Goal: Transaction & Acquisition: Obtain resource

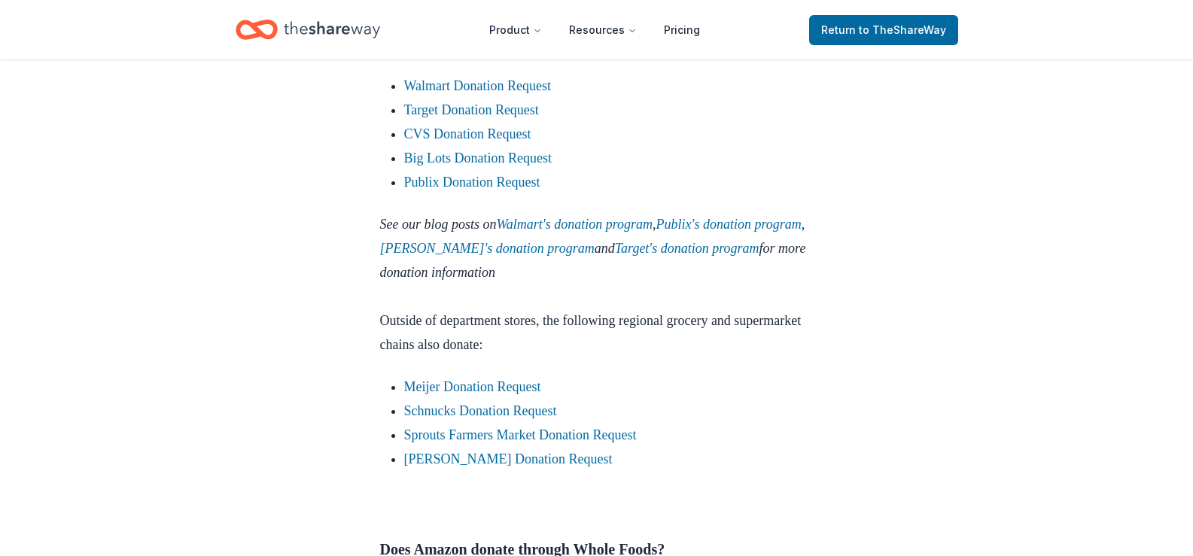
scroll to position [1807, 0]
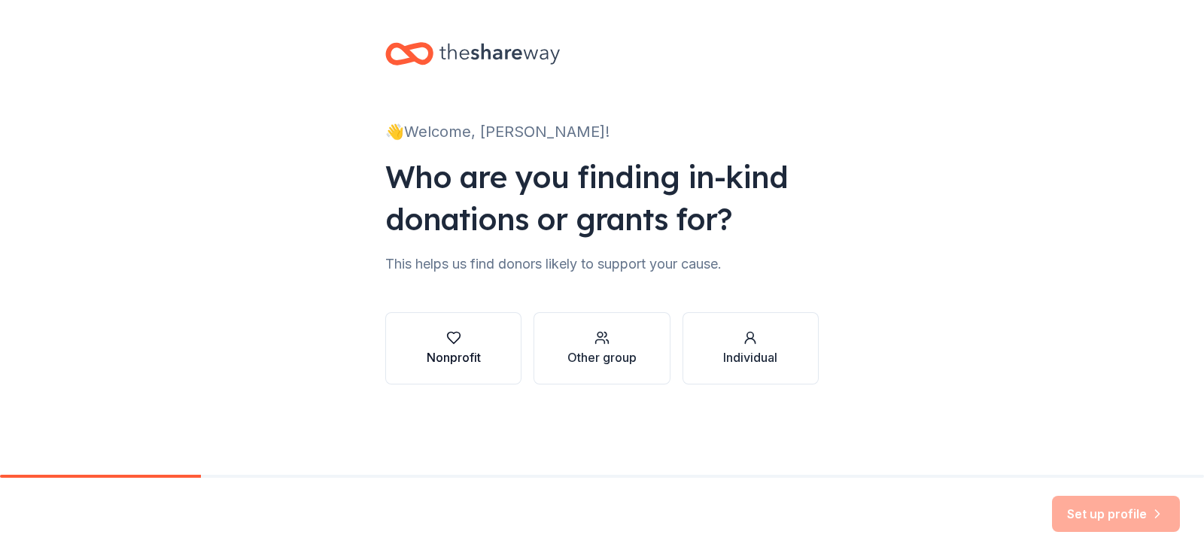
click at [455, 350] on div "Nonprofit" at bounding box center [454, 358] width 54 height 18
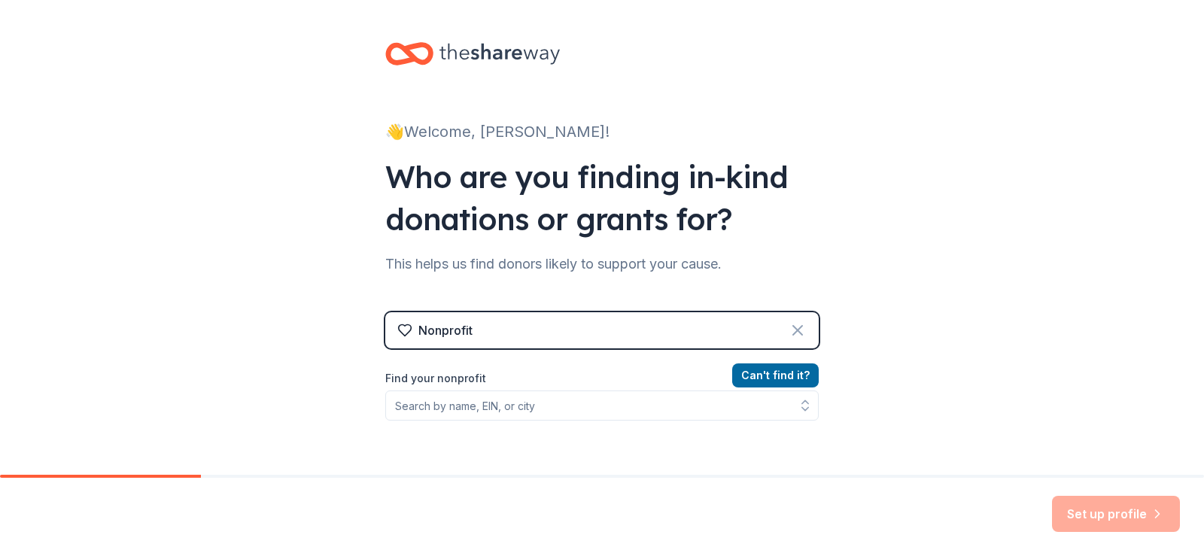
click at [790, 330] on icon at bounding box center [798, 330] width 18 height 18
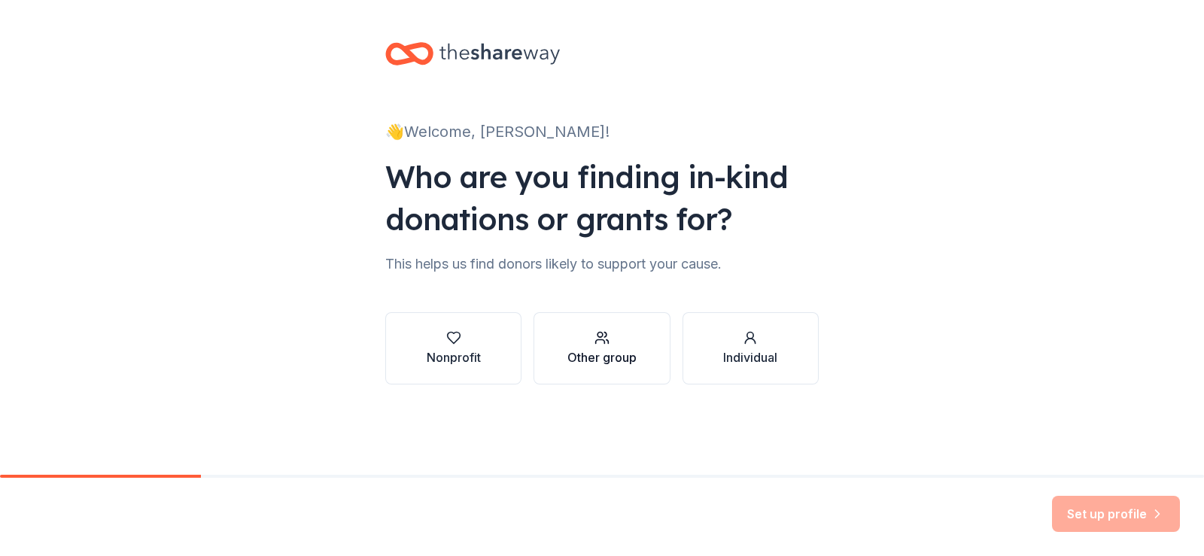
click at [615, 359] on div "Other group" at bounding box center [602, 358] width 69 height 18
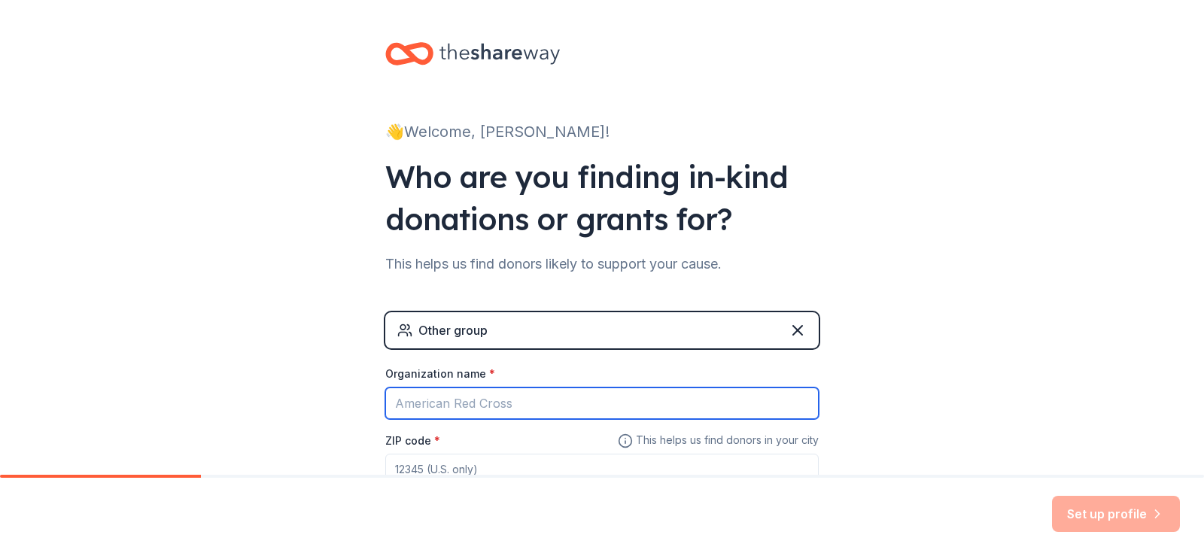
click at [454, 404] on input "Organization name *" at bounding box center [602, 404] width 434 height 32
type input "Clarke County High School"
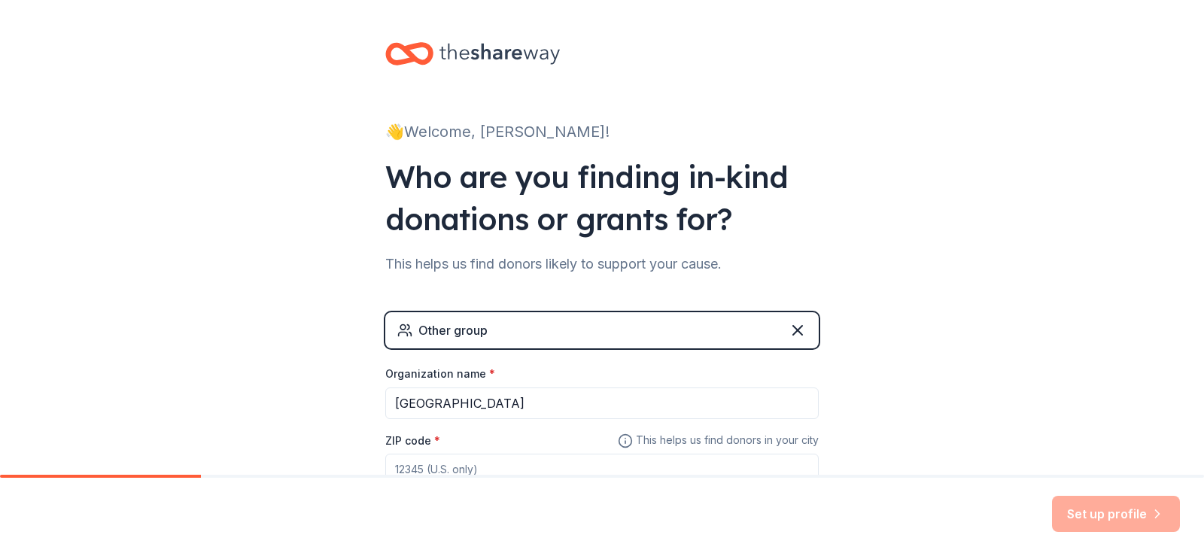
click at [573, 324] on div "Other group" at bounding box center [602, 330] width 434 height 36
click at [791, 333] on icon at bounding box center [798, 330] width 18 height 18
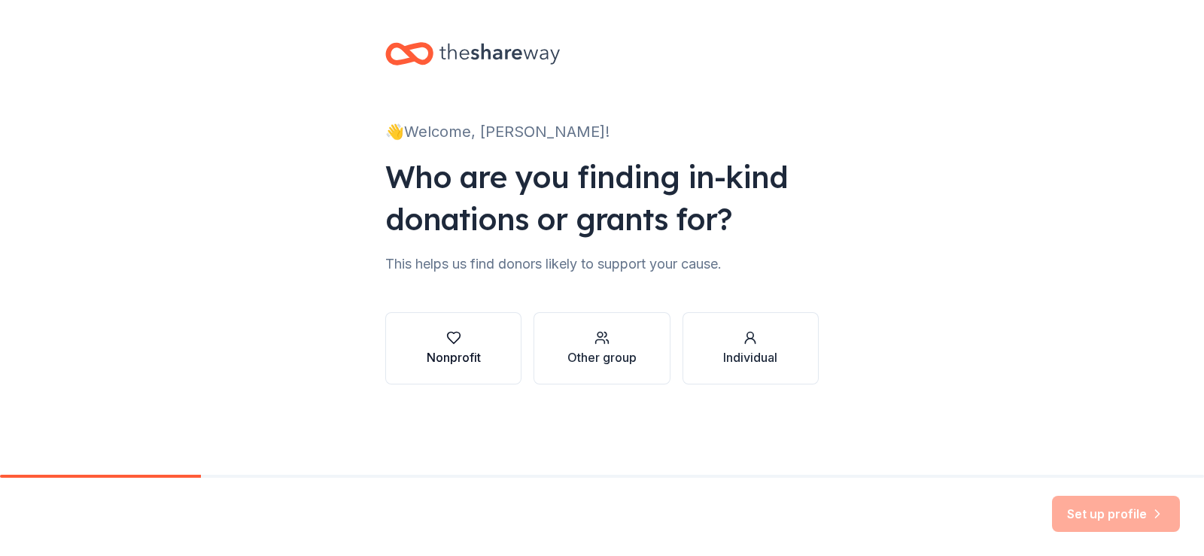
click at [480, 351] on div "Nonprofit" at bounding box center [454, 358] width 54 height 18
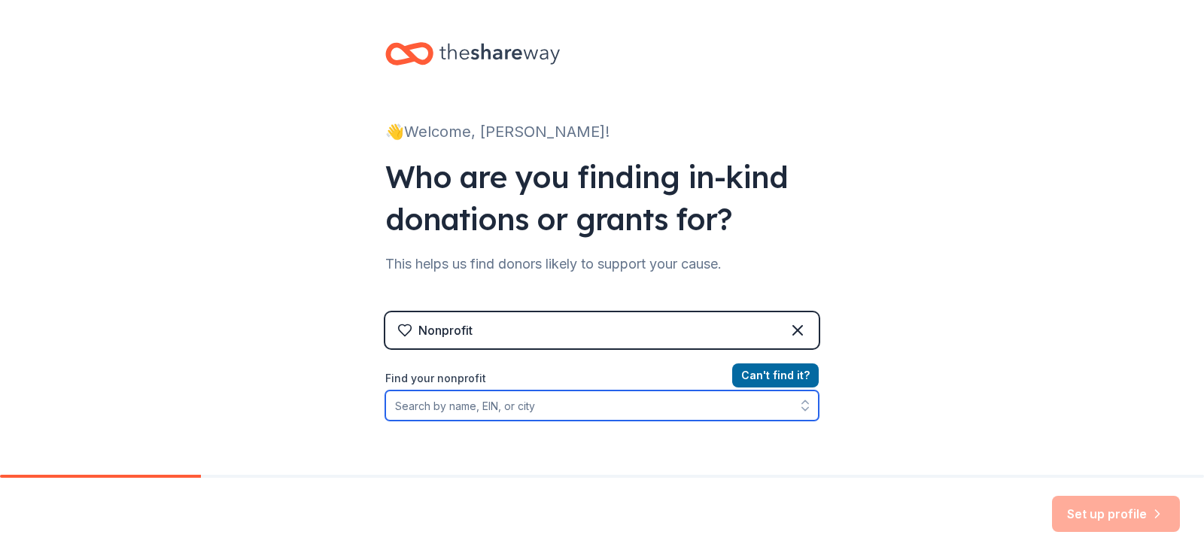
click at [522, 409] on input "Find your nonprofit" at bounding box center [602, 406] width 434 height 30
type input "Clarke County High School"
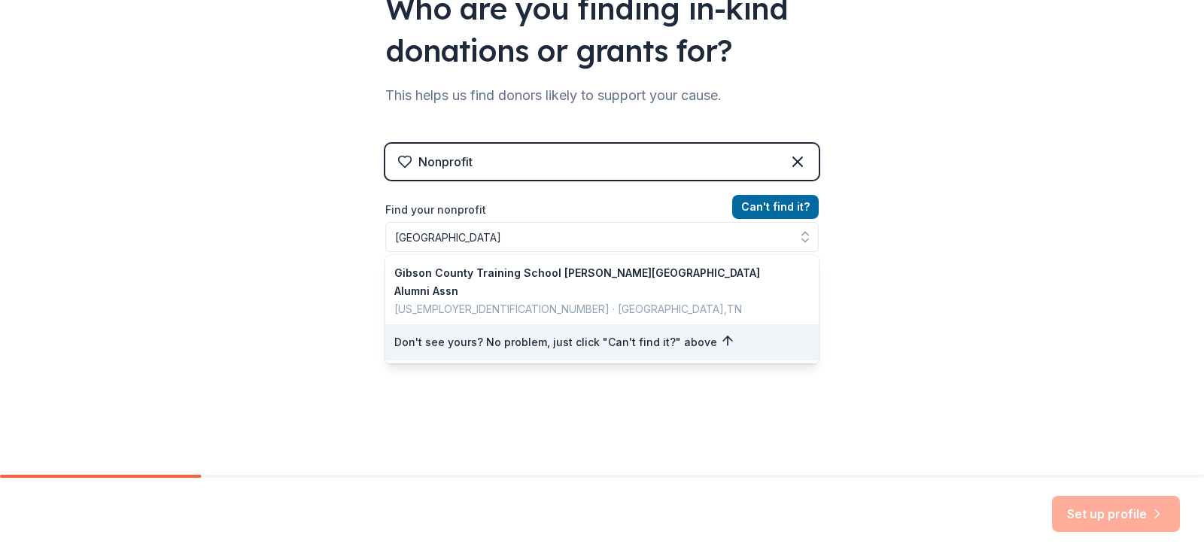
scroll to position [145, 0]
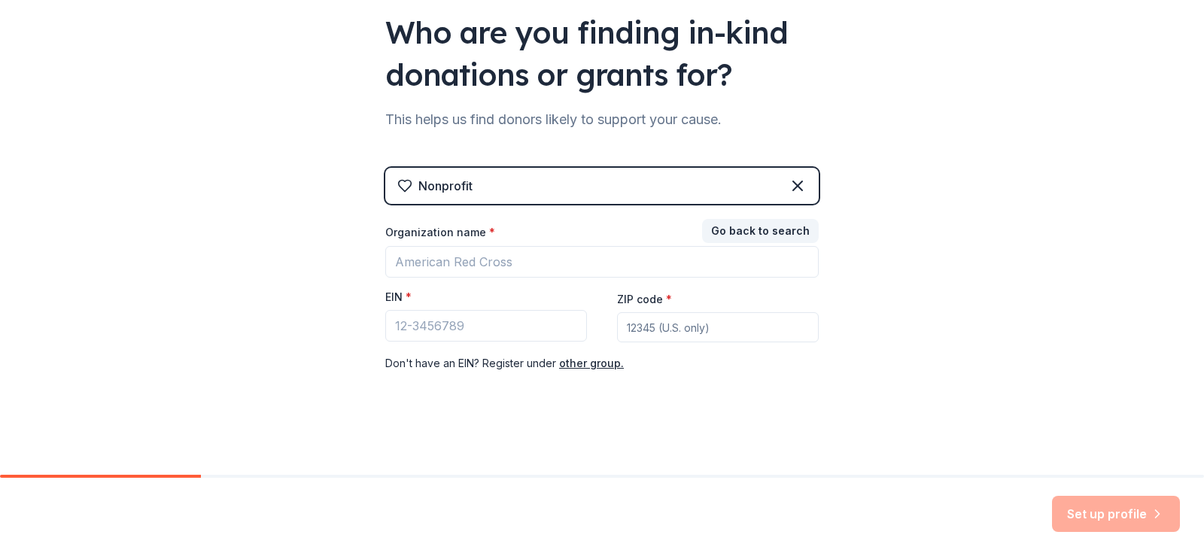
click at [789, 160] on div "Nonprofit Go back to search Organization name * EIN * ZIP code * Don ' t have a…" at bounding box center [602, 273] width 434 height 259
drag, startPoint x: 795, startPoint y: 177, endPoint x: 693, endPoint y: 201, distance: 104.4
click at [796, 178] on icon at bounding box center [798, 186] width 18 height 18
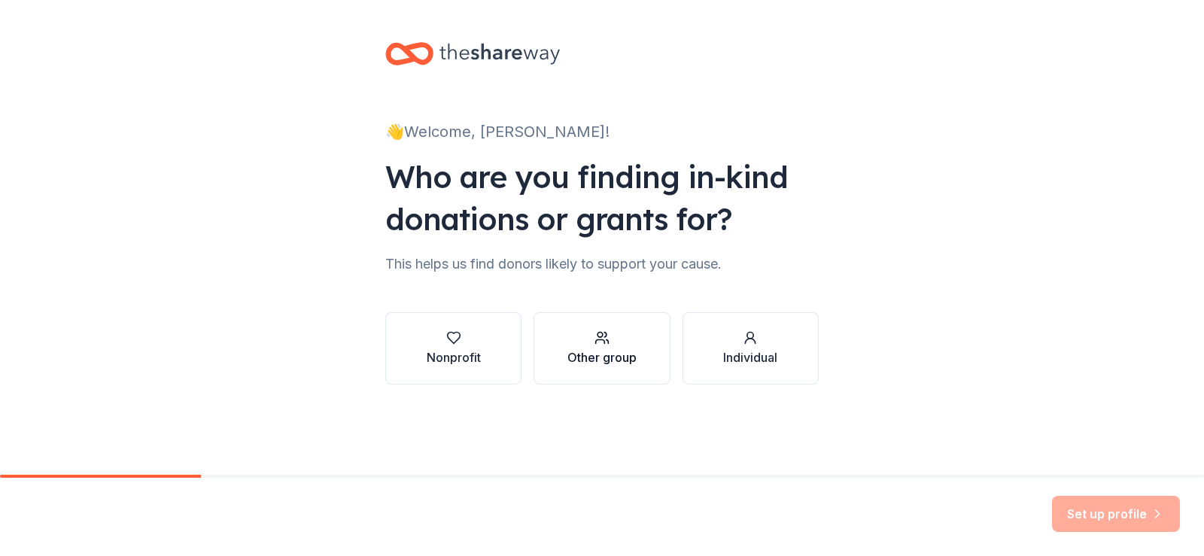
click at [577, 359] on div "Other group" at bounding box center [602, 358] width 69 height 18
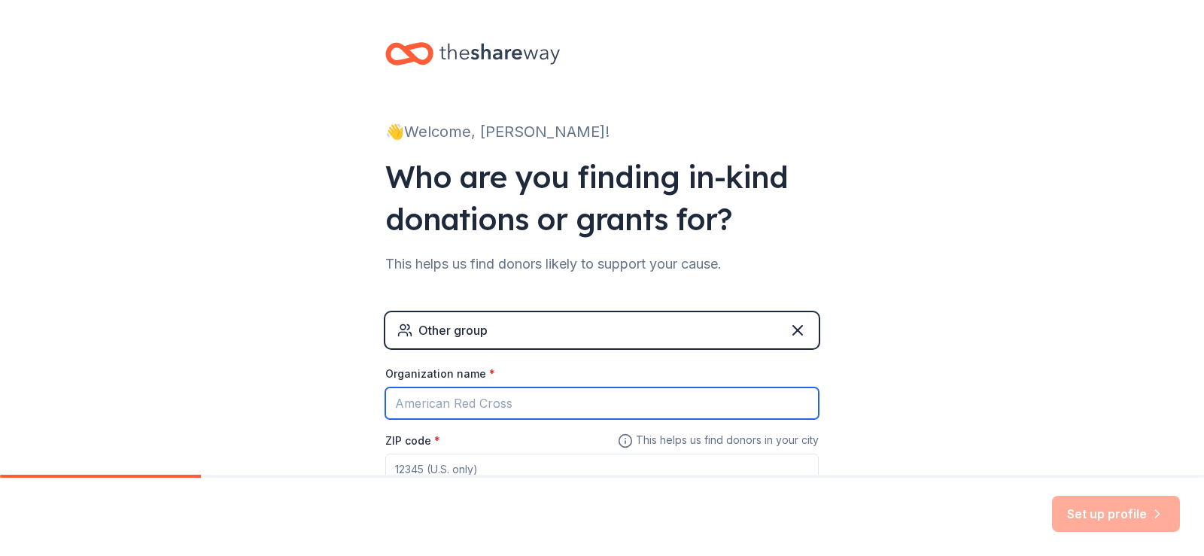
click at [456, 407] on input "Organization name *" at bounding box center [602, 404] width 434 height 32
click at [481, 405] on input "Organization name *" at bounding box center [602, 404] width 434 height 32
click at [504, 401] on input "Organization name *" at bounding box center [602, 404] width 434 height 32
click at [503, 400] on input "Organization name *" at bounding box center [602, 404] width 434 height 32
type input "Clarke County High School Robotics Team"
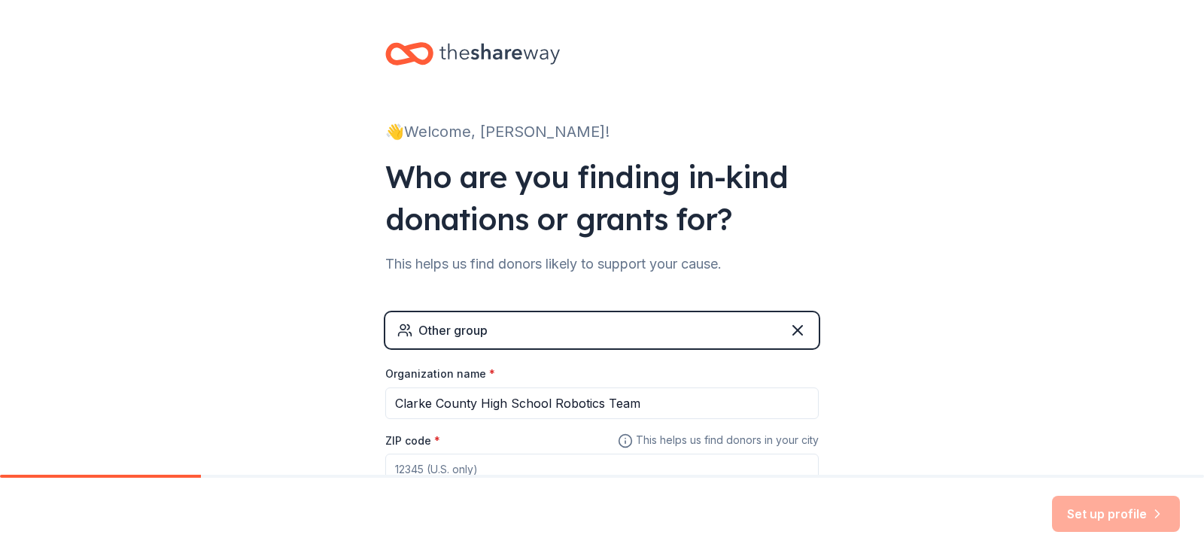
click at [406, 461] on input "ZIP code *" at bounding box center [602, 469] width 434 height 30
type input "22611"
click at [297, 300] on div "👋 Welcome, Alysia! Who are you finding in-kind donations or grants for? This he…" at bounding box center [602, 293] width 1204 height 586
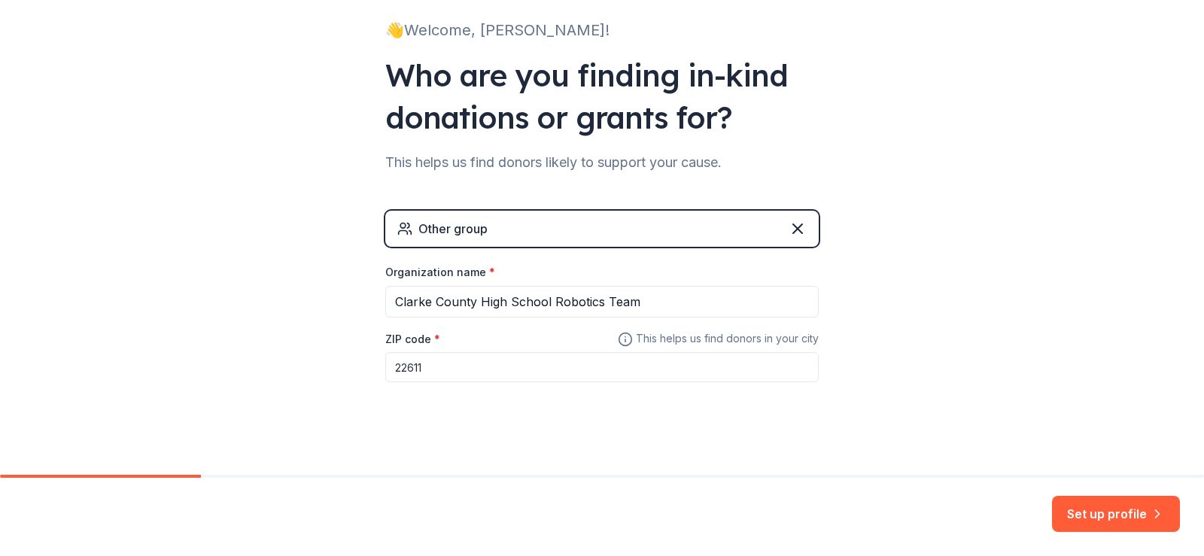
scroll to position [111, 0]
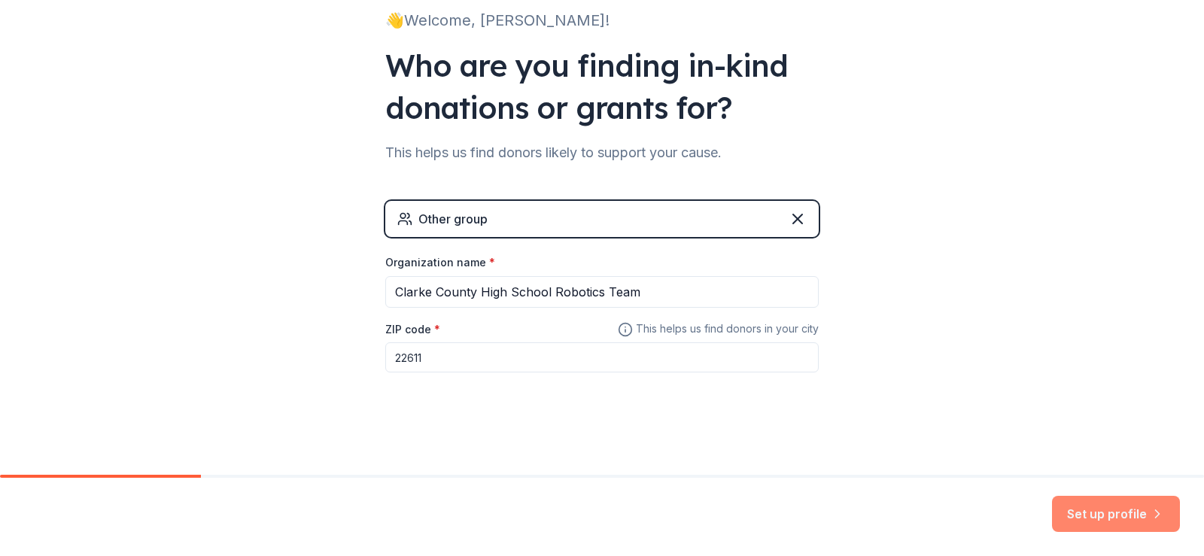
click at [1119, 504] on button "Set up profile" at bounding box center [1116, 514] width 128 height 36
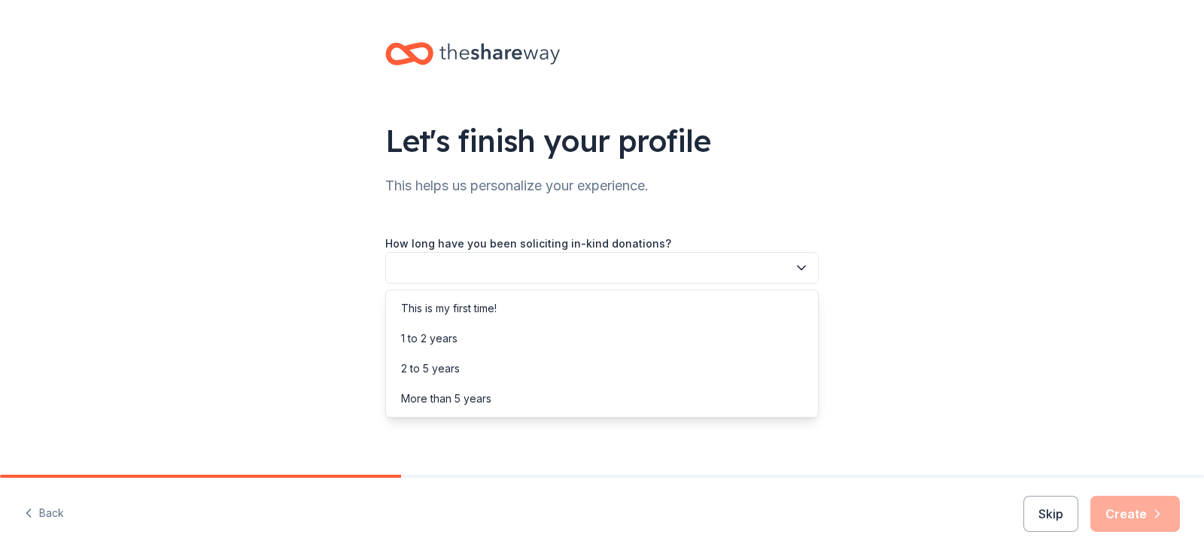
click at [465, 275] on button "button" at bounding box center [602, 268] width 434 height 32
click at [468, 307] on div "This is my first time!" at bounding box center [449, 309] width 96 height 18
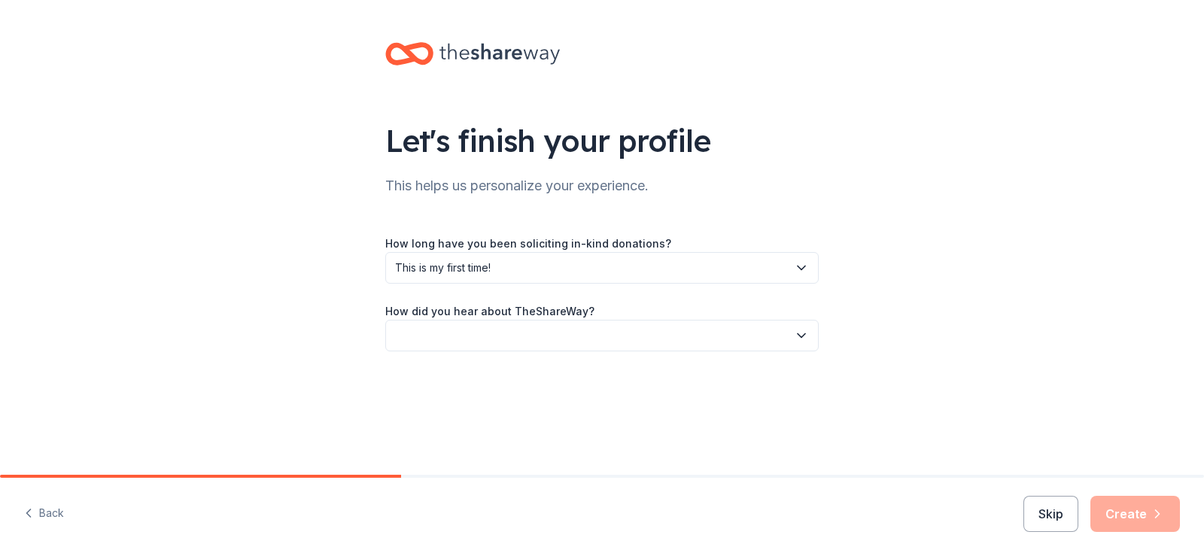
click at [459, 340] on button "button" at bounding box center [602, 336] width 434 height 32
click at [461, 411] on div "Online search" at bounding box center [435, 406] width 69 height 18
click at [1131, 518] on button "Create" at bounding box center [1136, 514] width 90 height 36
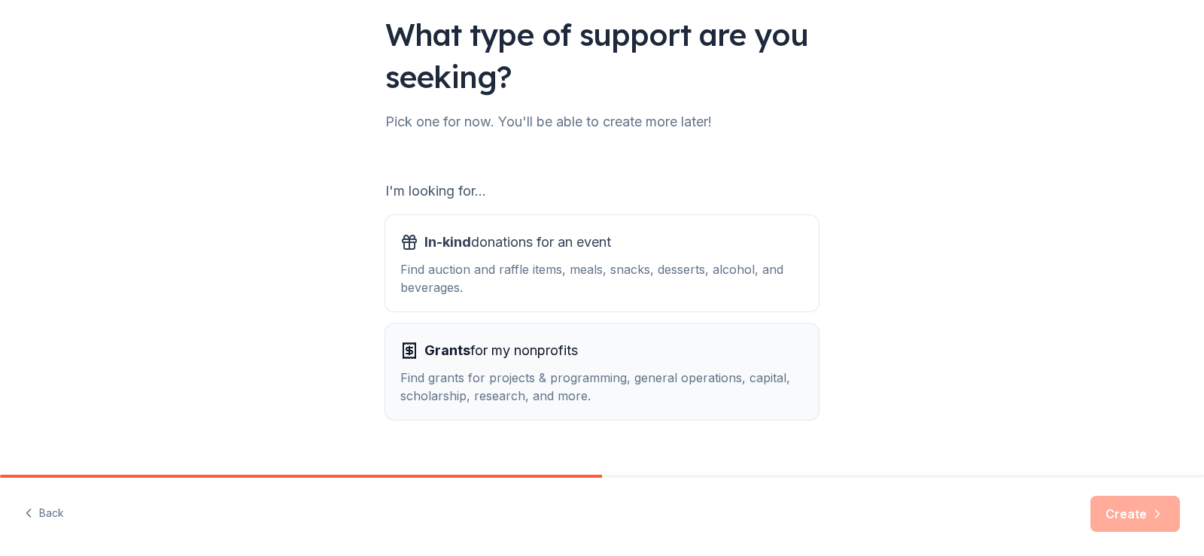
scroll to position [132, 0]
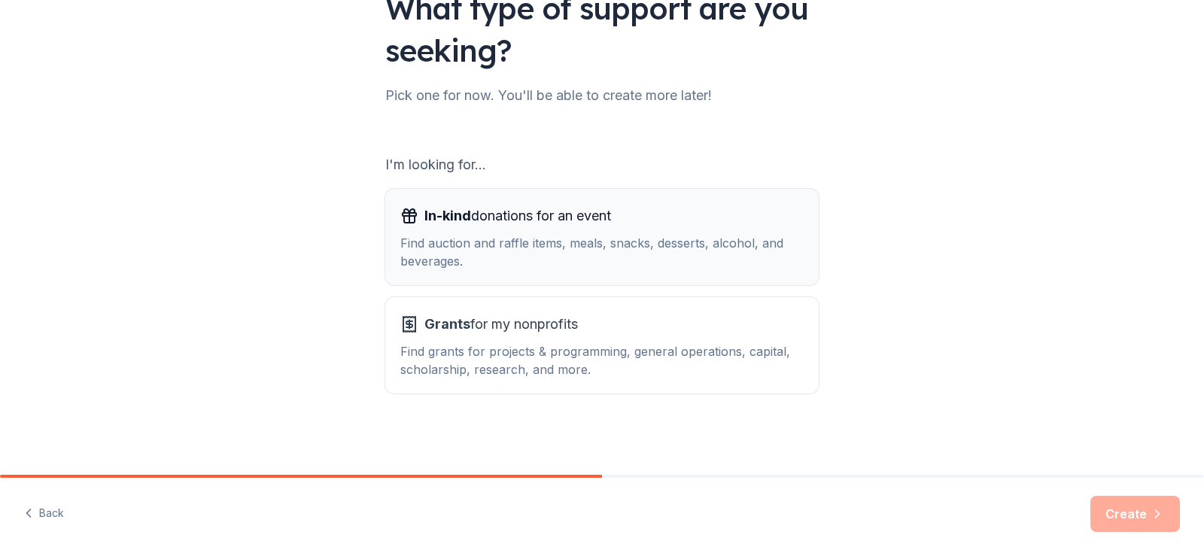
click at [546, 257] on div "Find auction and raffle items, meals, snacks, desserts, alcohol, and beverages." at bounding box center [601, 252] width 403 height 36
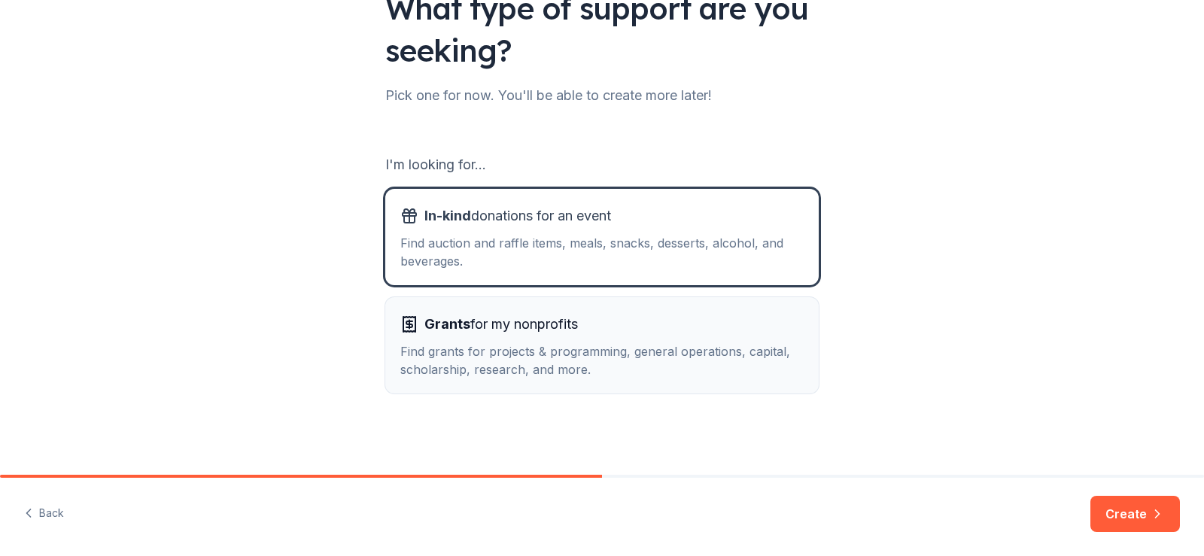
click at [491, 351] on div "Find grants for projects & programming, general operations, capital, scholarshi…" at bounding box center [601, 361] width 403 height 36
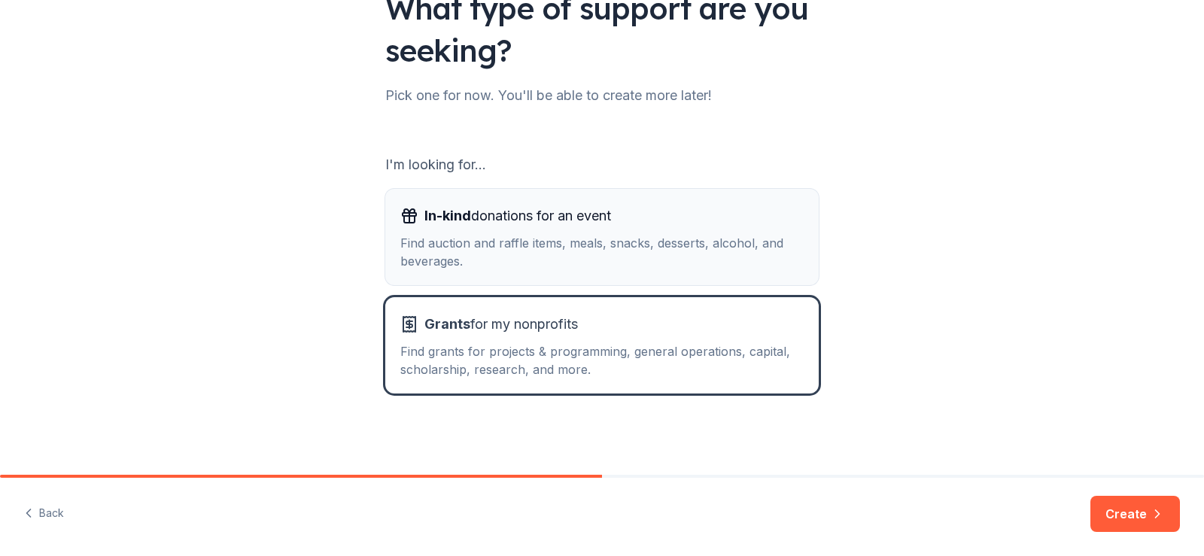
click at [537, 234] on div "Find auction and raffle items, meals, snacks, desserts, alcohol, and beverages." at bounding box center [601, 252] width 403 height 36
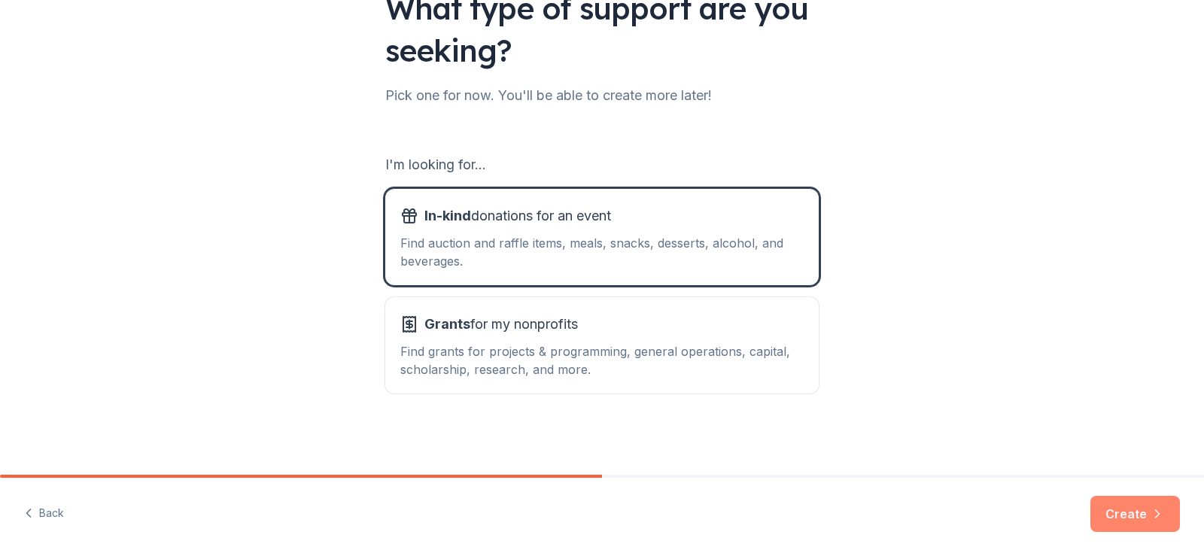
click at [1131, 515] on button "Create" at bounding box center [1136, 514] width 90 height 36
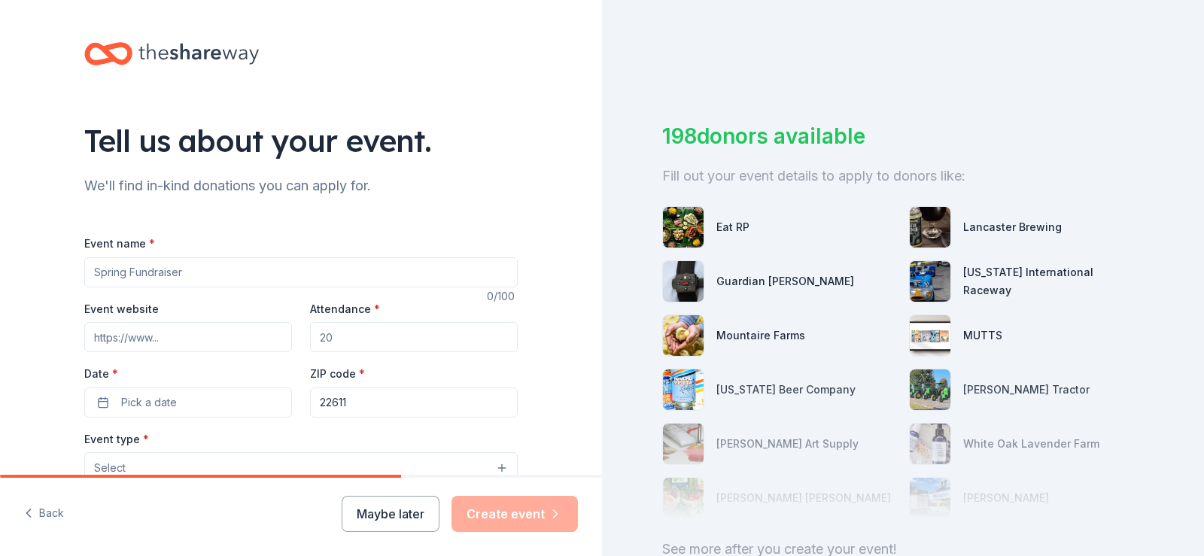
scroll to position [75, 0]
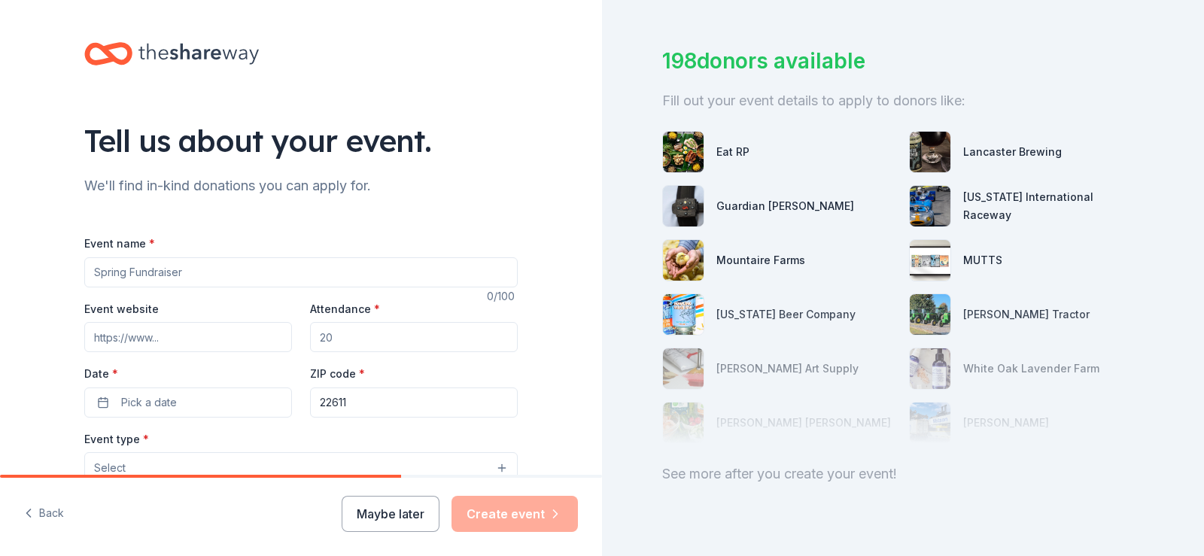
click at [121, 272] on input "Event name *" at bounding box center [301, 272] width 434 height 30
drag, startPoint x: 137, startPoint y: 274, endPoint x: 105, endPoint y: 274, distance: 31.6
click at [105, 274] on input "Fall Bingo Fundraiser" at bounding box center [301, 272] width 434 height 30
type input "Fall Fundraiser"
click at [349, 337] on input "Attendance *" at bounding box center [414, 337] width 208 height 30
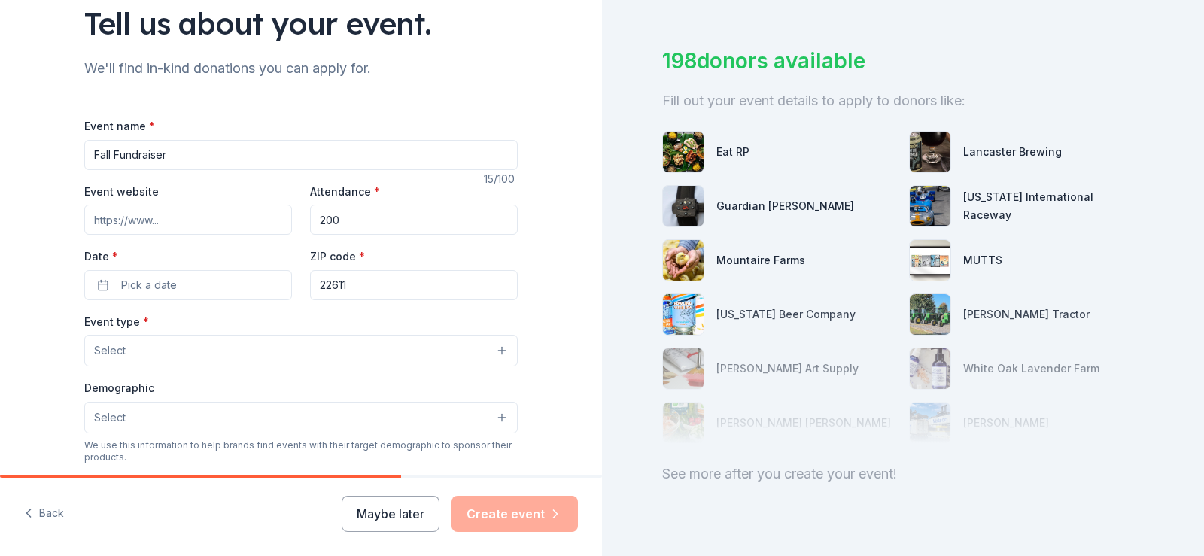
scroll to position [151, 0]
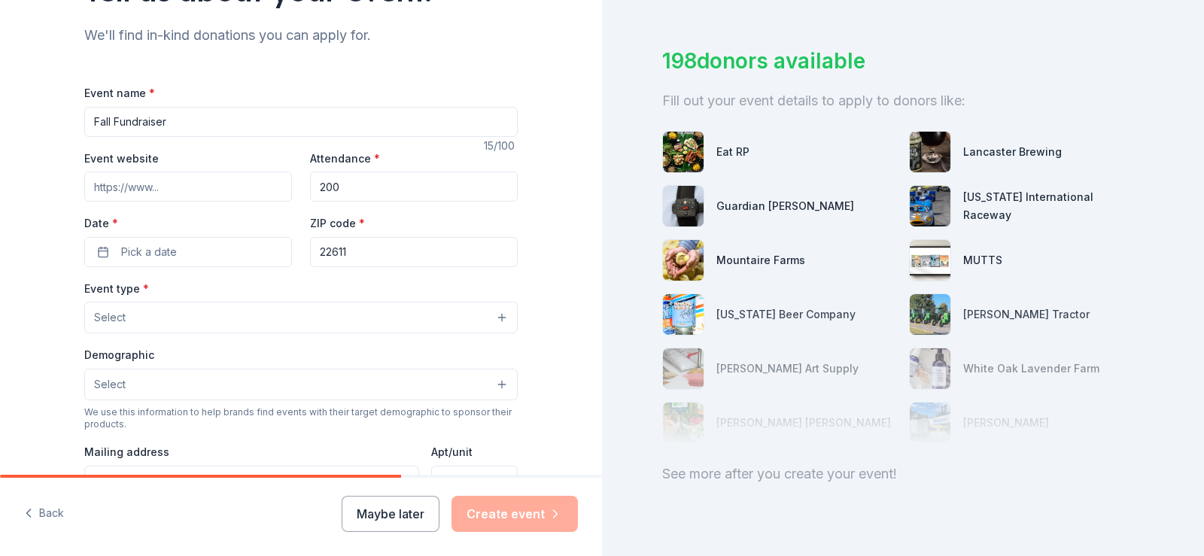
type input "200"
click at [124, 321] on button "Select" at bounding box center [301, 318] width 434 height 32
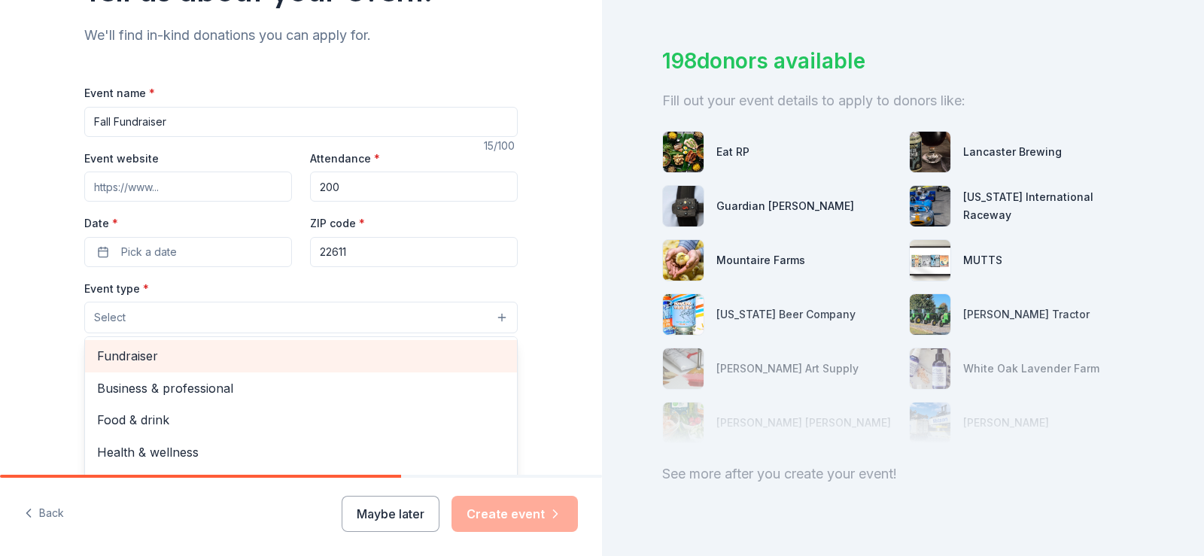
click at [135, 360] on span "Fundraiser" at bounding box center [301, 356] width 408 height 20
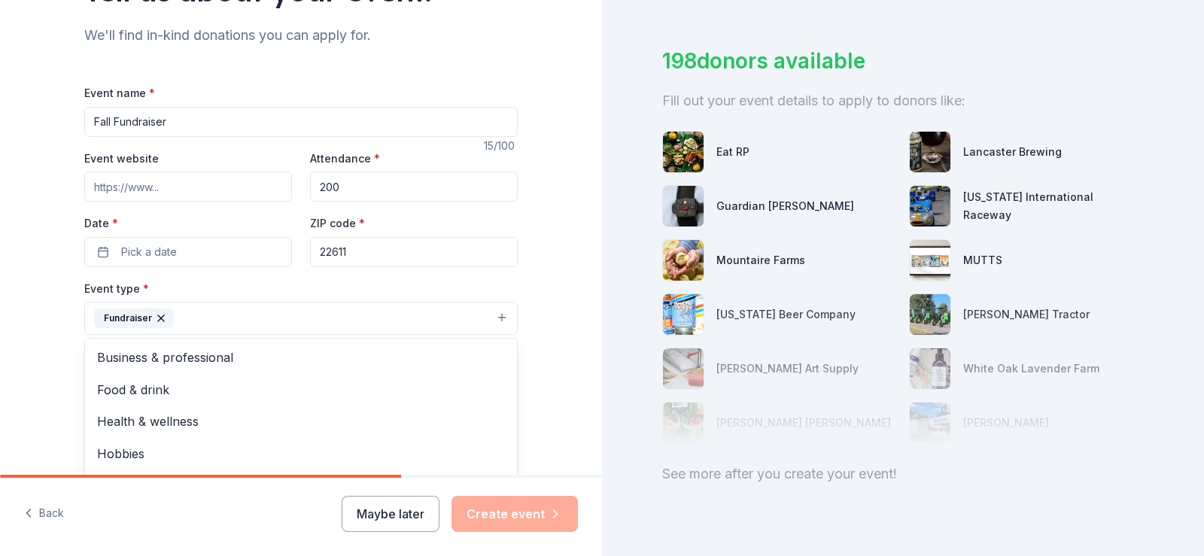
click at [47, 348] on div "Tell us about your event. We'll find in-kind donations you can apply for. Event…" at bounding box center [301, 350] width 602 height 1003
click at [112, 388] on span "Select" at bounding box center [110, 386] width 32 height 18
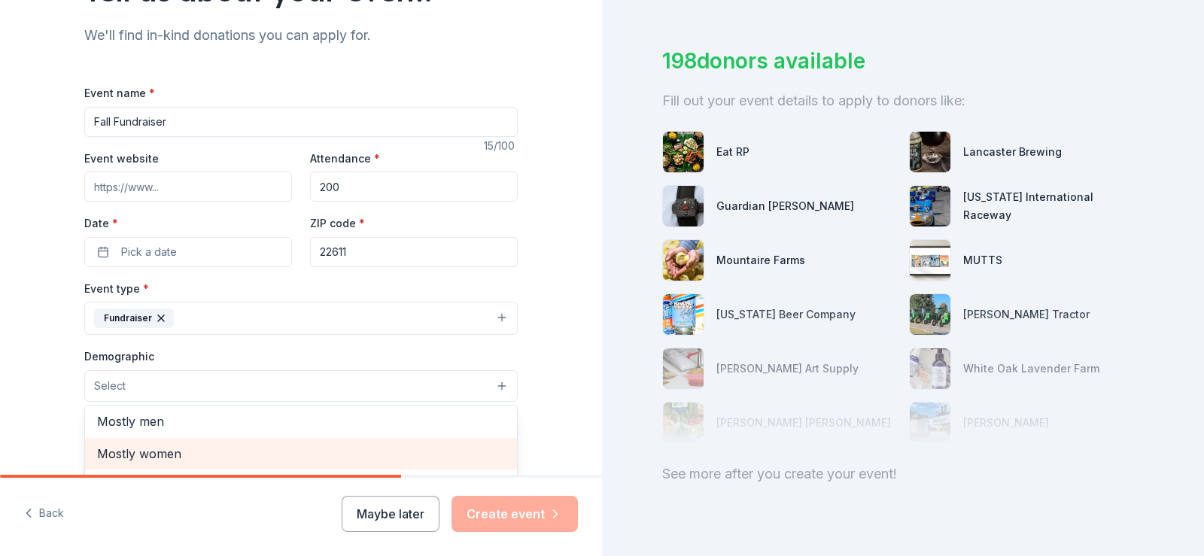
scroll to position [0, 0]
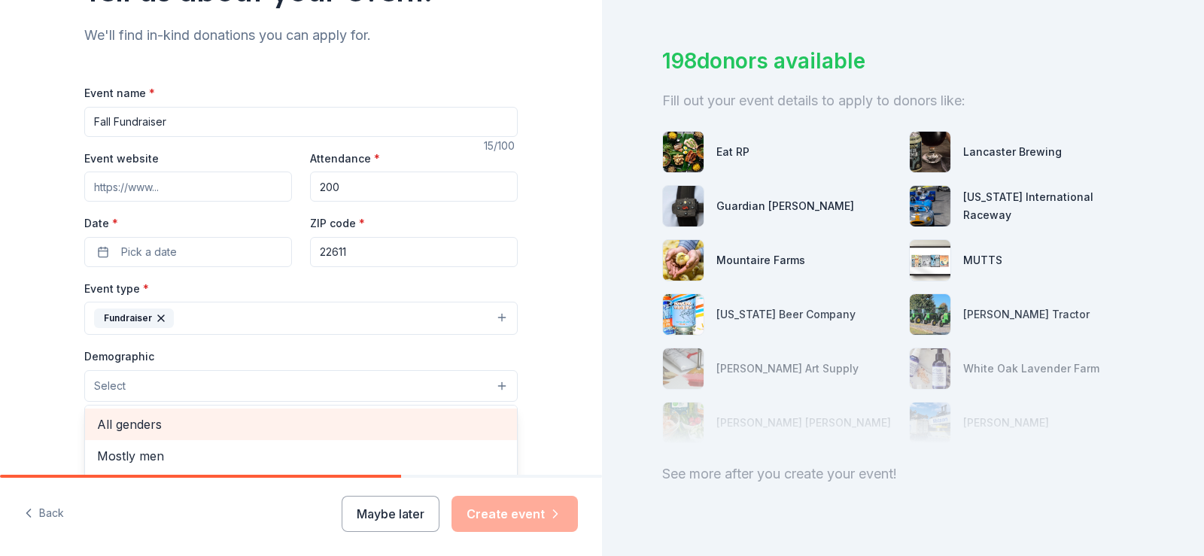
click at [143, 424] on span "All genders" at bounding box center [301, 425] width 408 height 20
click at [124, 416] on span "All ages" at bounding box center [301, 423] width 408 height 20
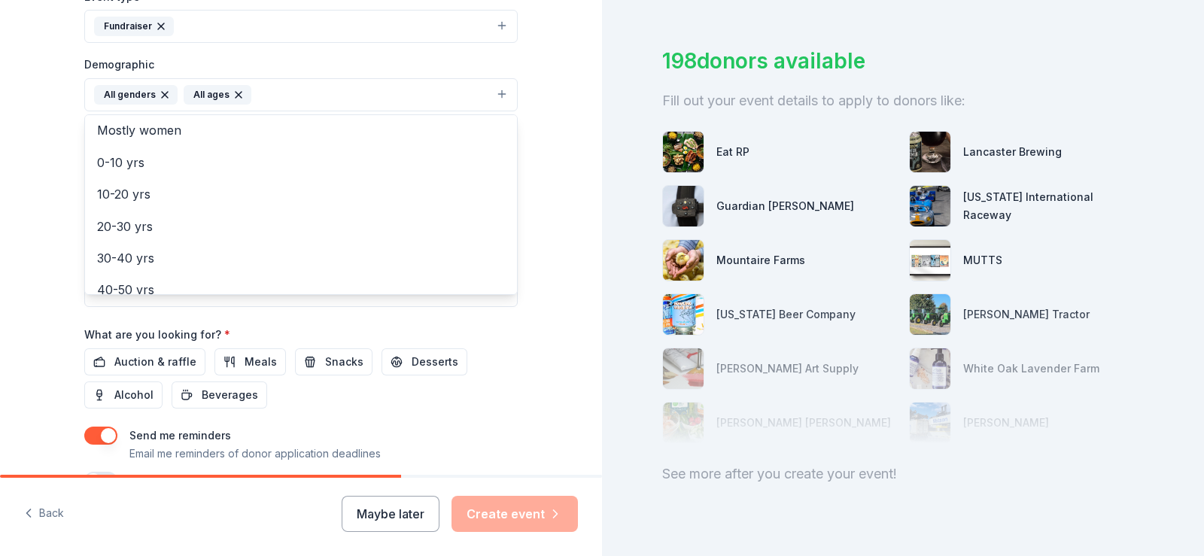
scroll to position [527, 0]
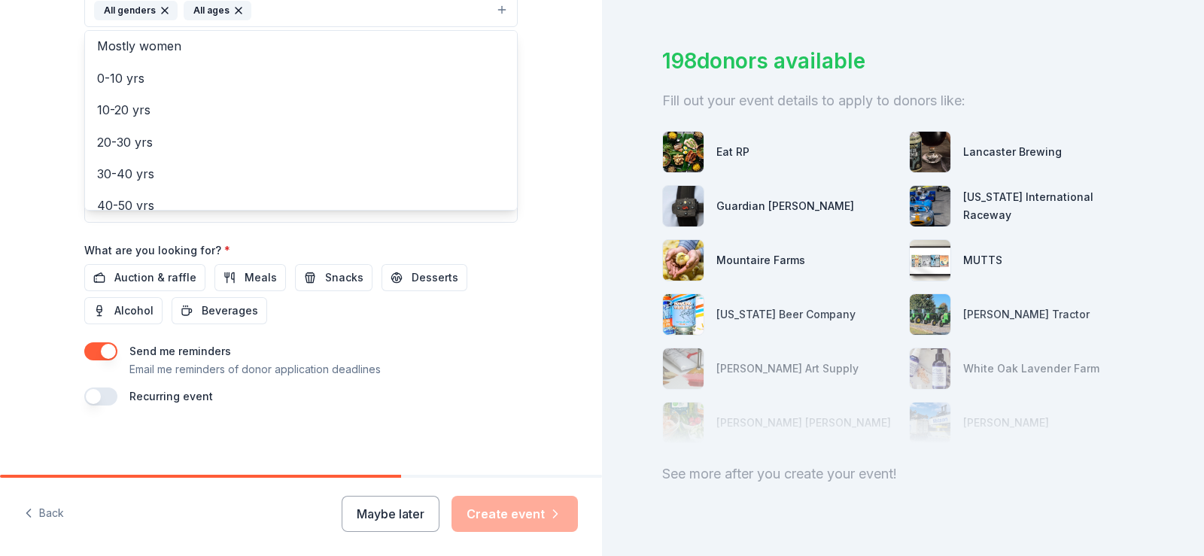
click at [150, 282] on div "Event name * Fall Fundraiser 15 /100 Event website Attendance * 200 Date * Pick…" at bounding box center [301, 56] width 434 height 699
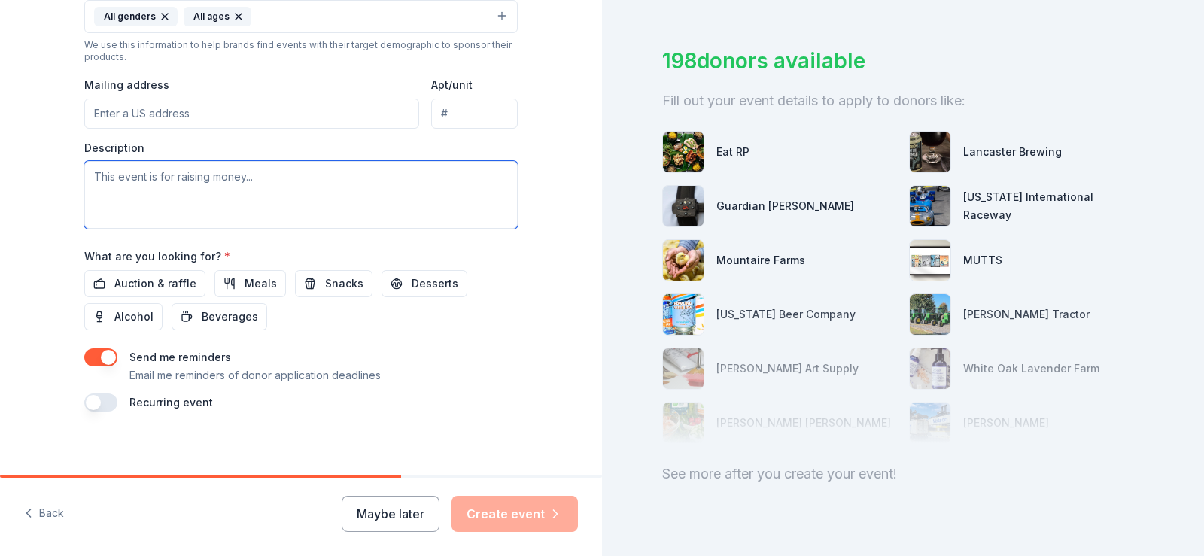
click at [135, 186] on textarea at bounding box center [301, 195] width 434 height 68
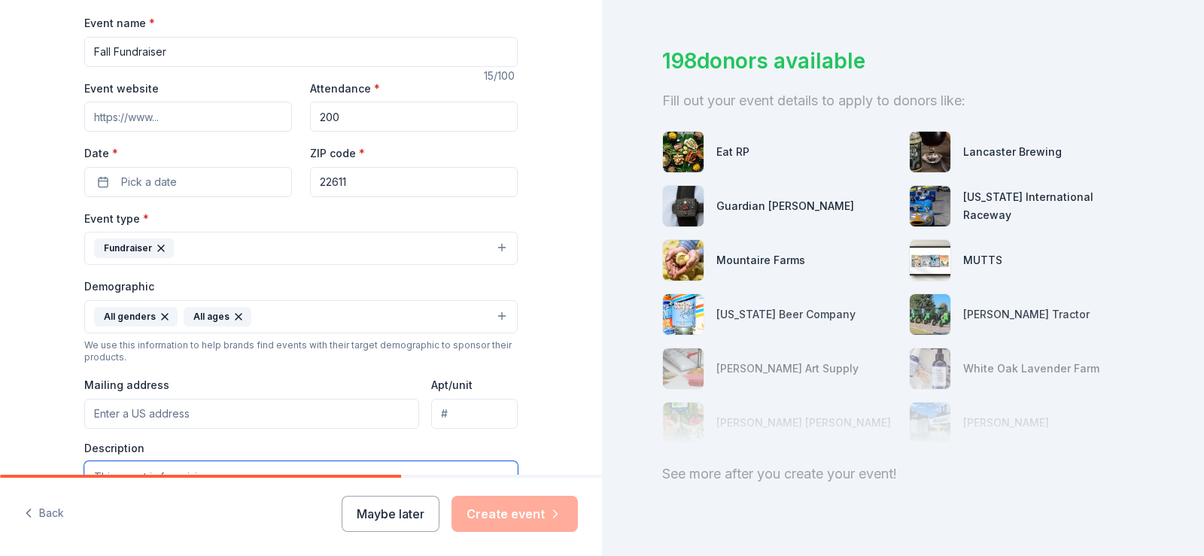
scroll to position [220, 0]
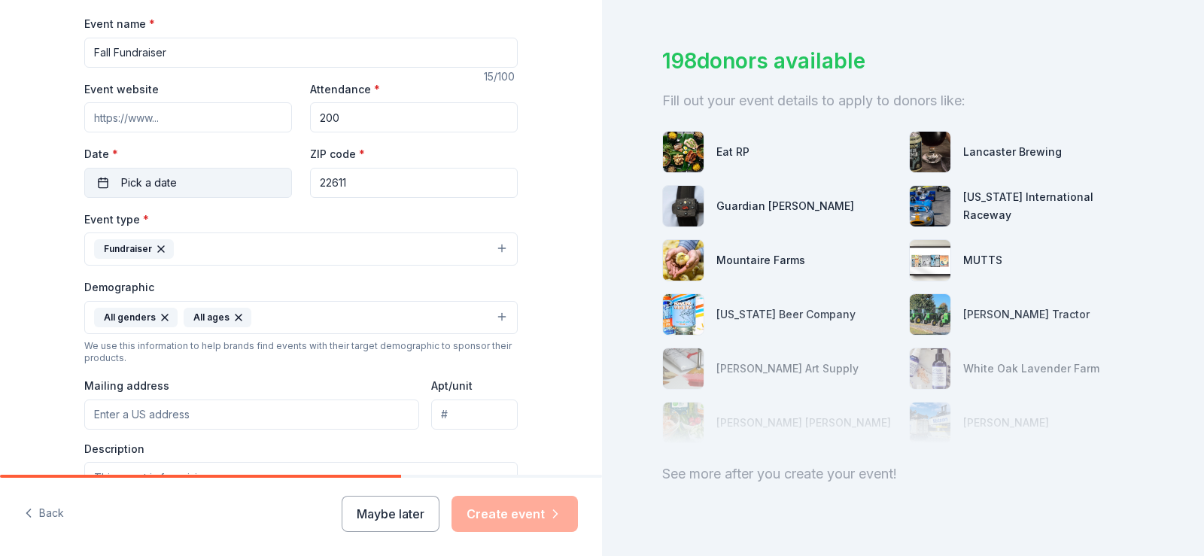
click at [182, 182] on button "Pick a date" at bounding box center [188, 183] width 208 height 30
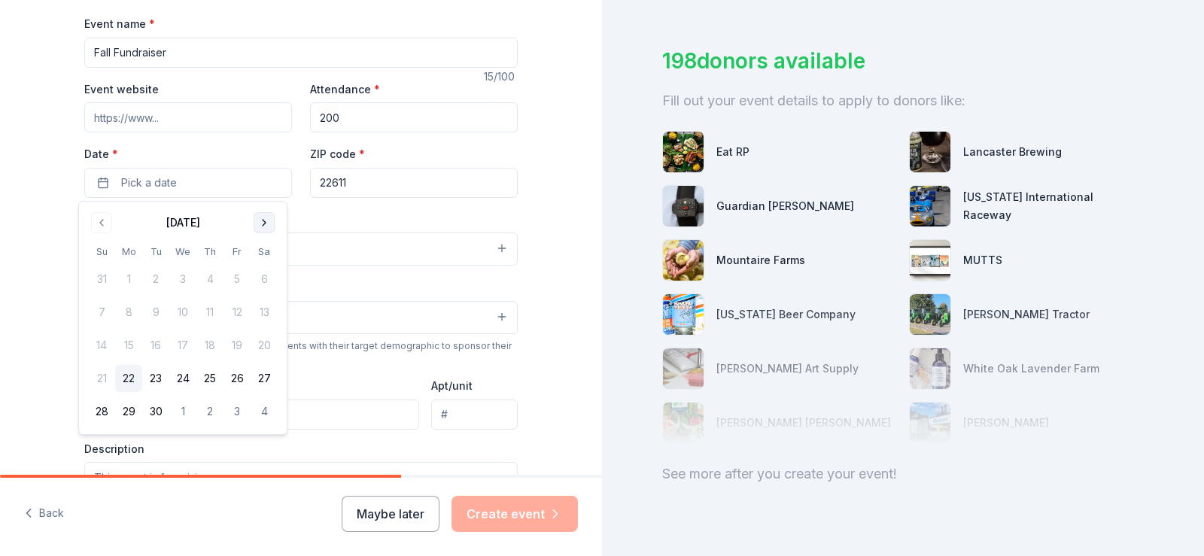
click at [265, 218] on button "Go to next month" at bounding box center [264, 222] width 21 height 21
click at [264, 227] on button "Go to next month" at bounding box center [264, 222] width 21 height 21
click at [236, 344] on button "14" at bounding box center [237, 345] width 27 height 27
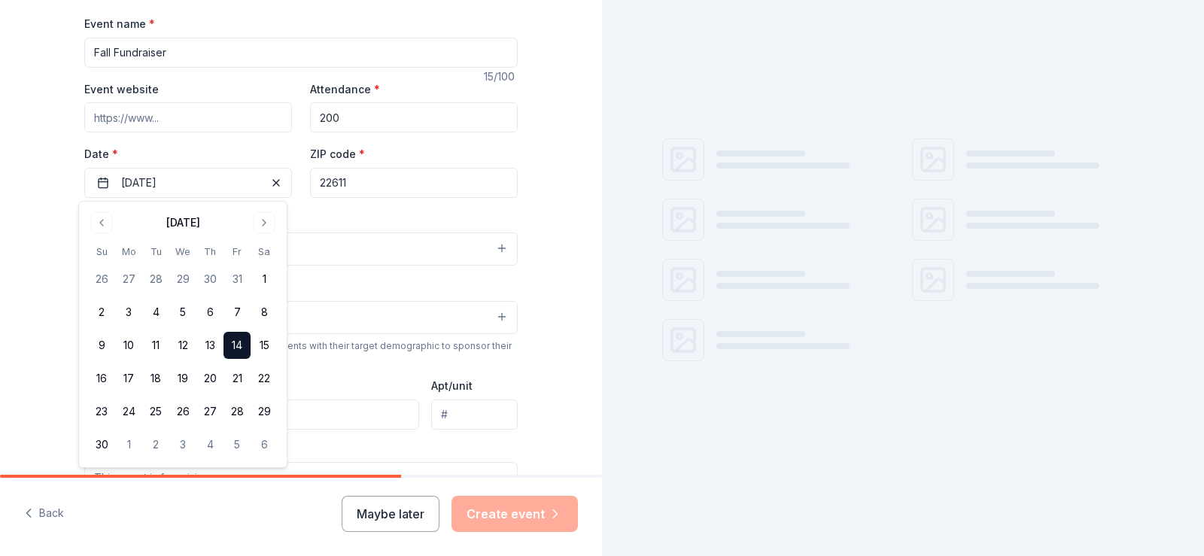
scroll to position [0, 0]
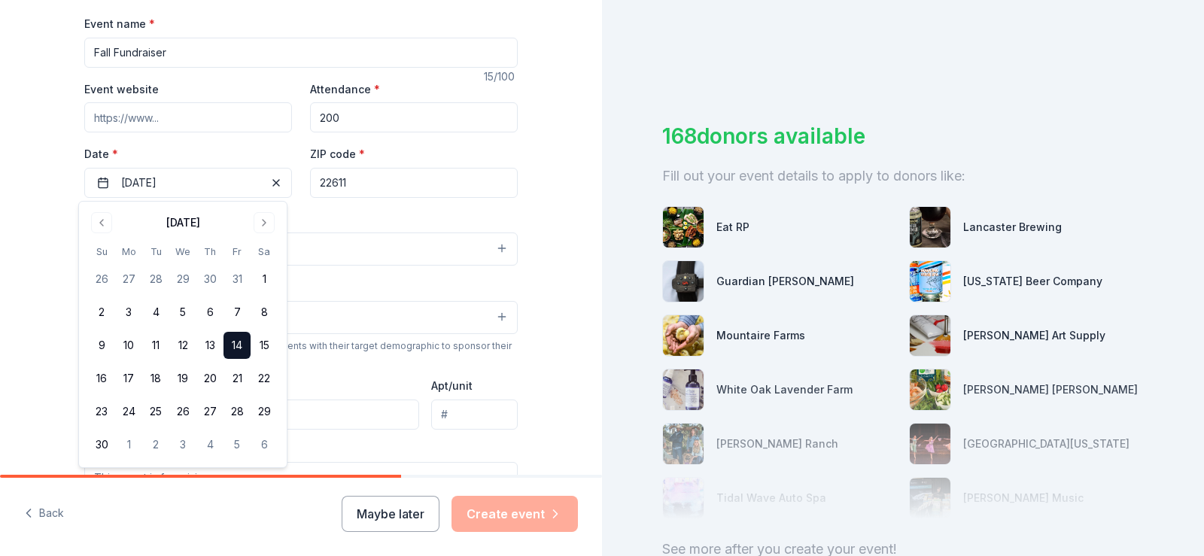
click at [19, 310] on div "Tell us about your event. We'll find in-kind donations you can apply for. Event…" at bounding box center [301, 282] width 602 height 1005
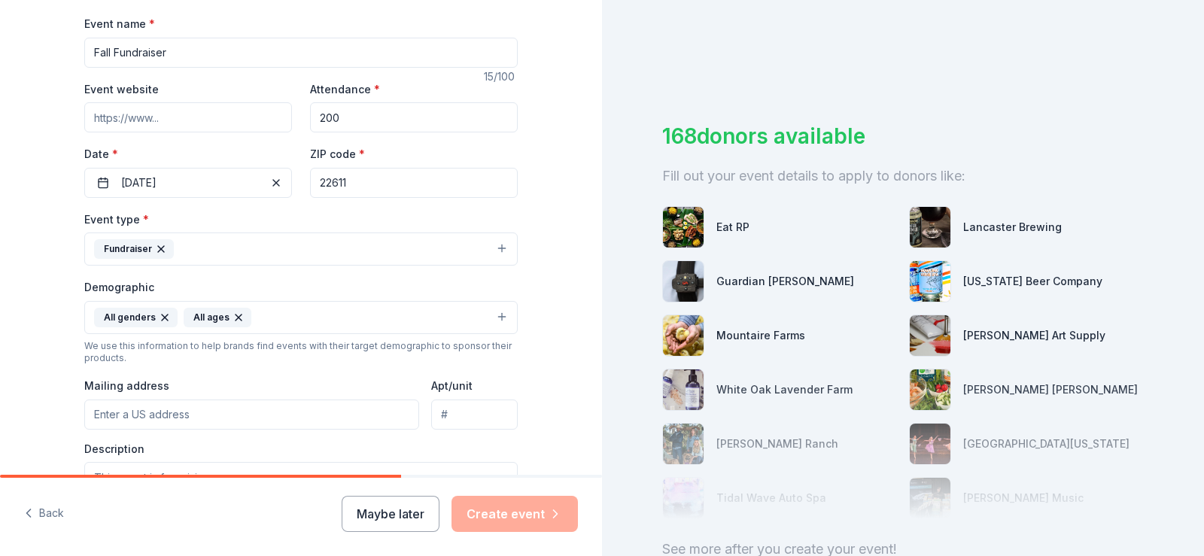
paste input "https://sites.google.com/clarke.k12.va.us/cchsrobotics?usp=sharing"
type input "https://sites.google.com/clarke.k12.va.us/cchsrobotics?usp=sharing"
click at [158, 413] on input "Mailing address" at bounding box center [251, 415] width 335 height 30
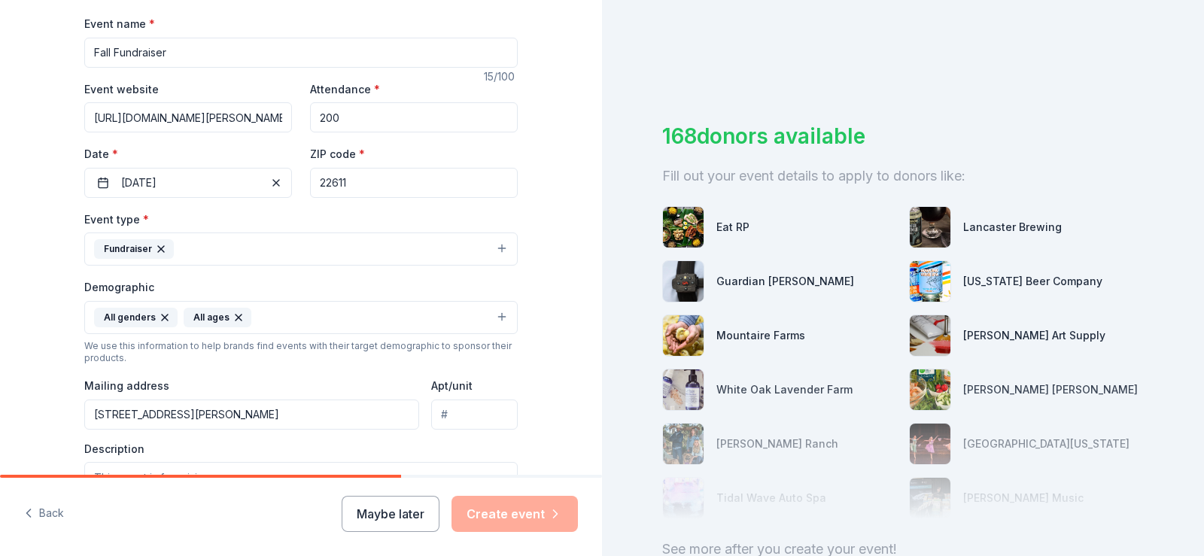
click at [29, 336] on div "Tell us about your event. We'll find in-kind donations you can apply for. Event…" at bounding box center [301, 282] width 602 height 1005
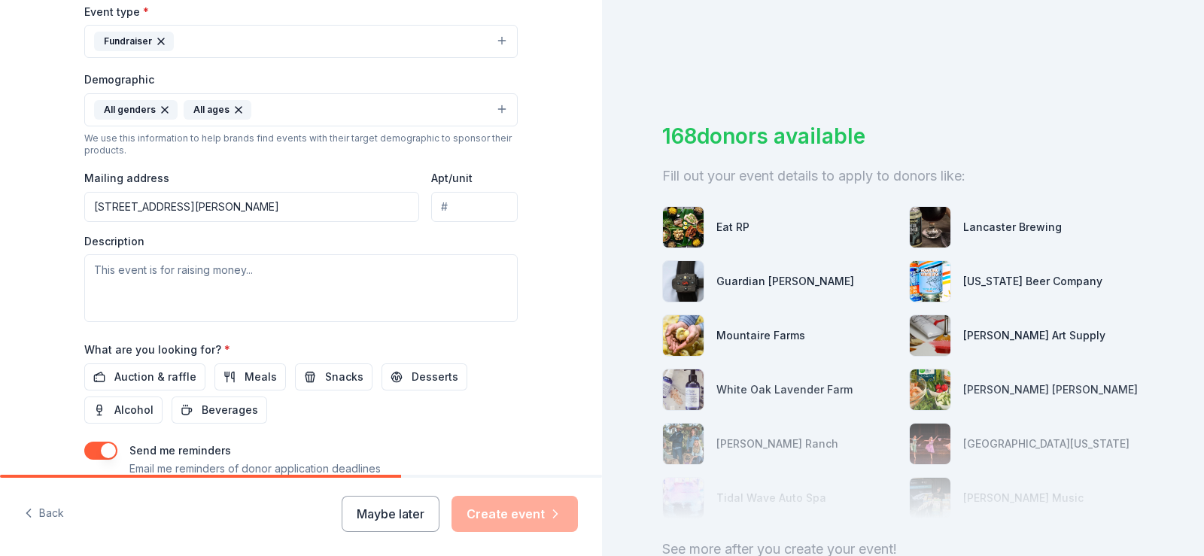
scroll to position [446, 0]
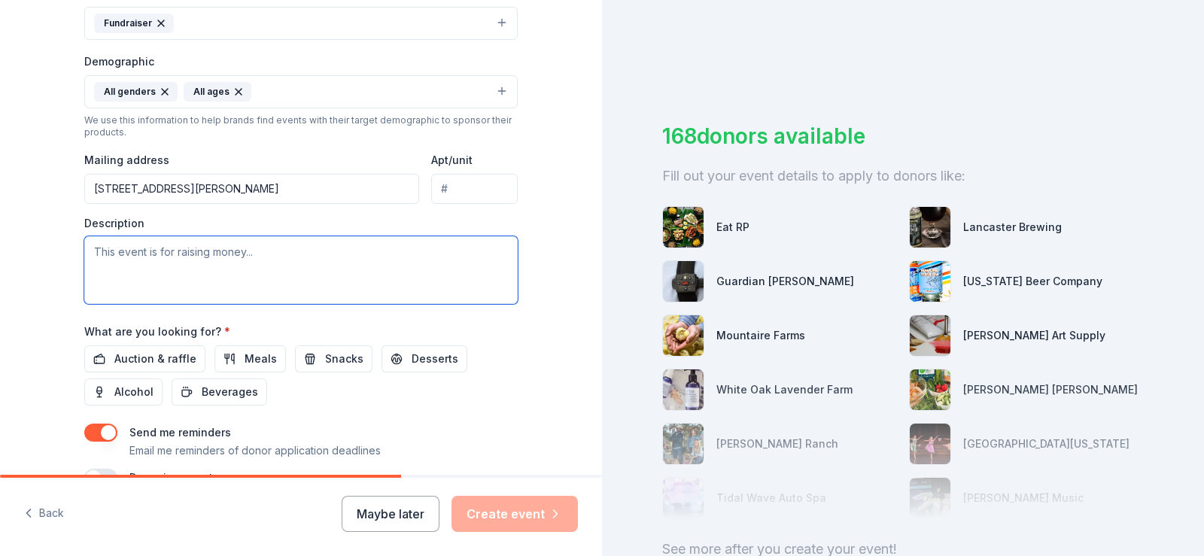
click at [163, 262] on textarea at bounding box center [301, 270] width 434 height 68
click at [221, 192] on input "627 Mosby Blvd." at bounding box center [251, 189] width 335 height 30
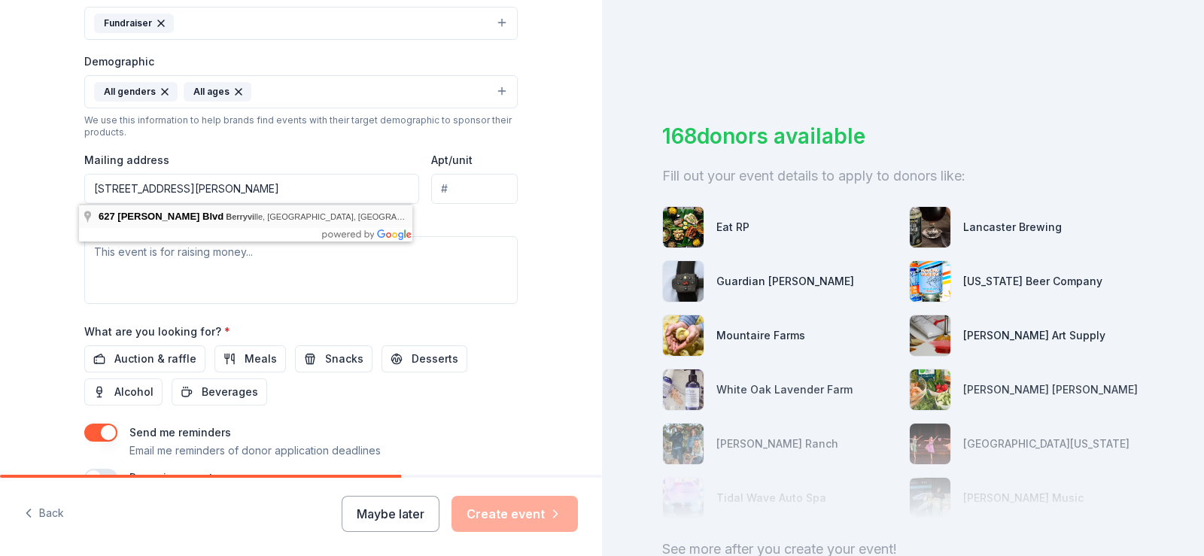
type input "627 Mosby Boulevard, Berryville, VA, 22611"
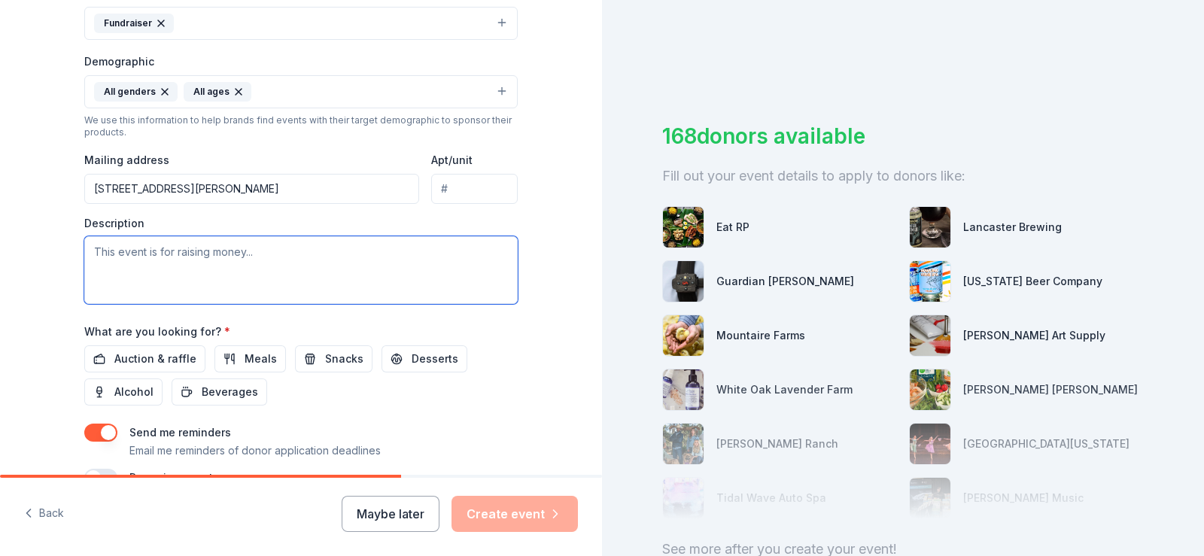
click at [143, 263] on textarea at bounding box center [301, 270] width 434 height 68
paste textarea "Our Robotics Team offers a dynamic learning experience that combines STEM with …"
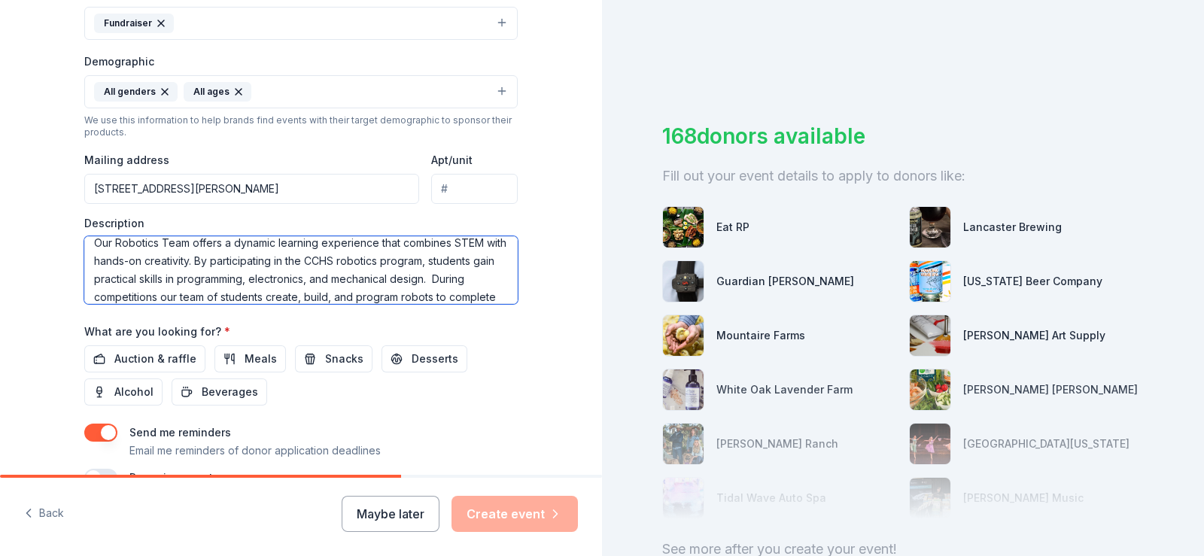
scroll to position [0, 0]
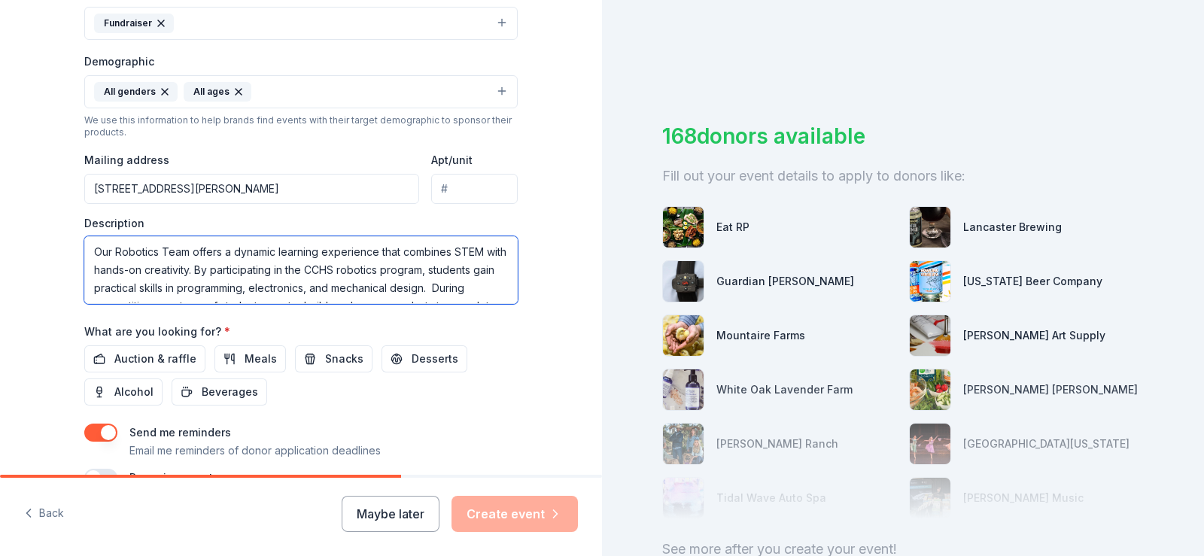
click at [91, 250] on textarea "Our Robotics Team offers a dynamic learning experience that combines STEM with …" at bounding box center [301, 270] width 434 height 68
click at [258, 252] on textarea "Bingo Night Fundraiser to benefit CCHS Robotics Team. Our Robotics Team offers …" at bounding box center [301, 270] width 434 height 68
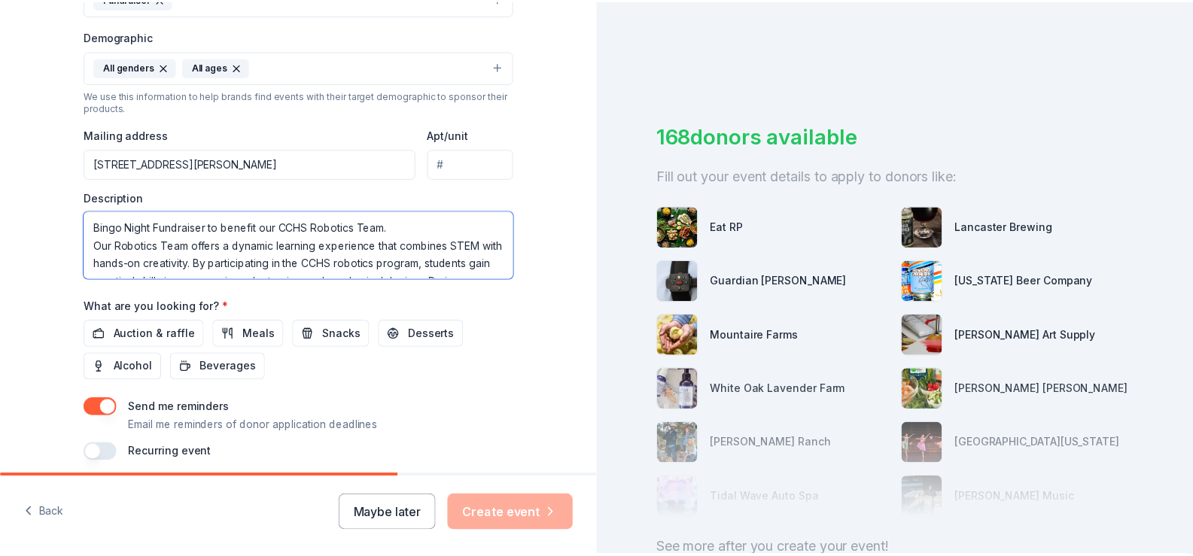
scroll to position [455, 0]
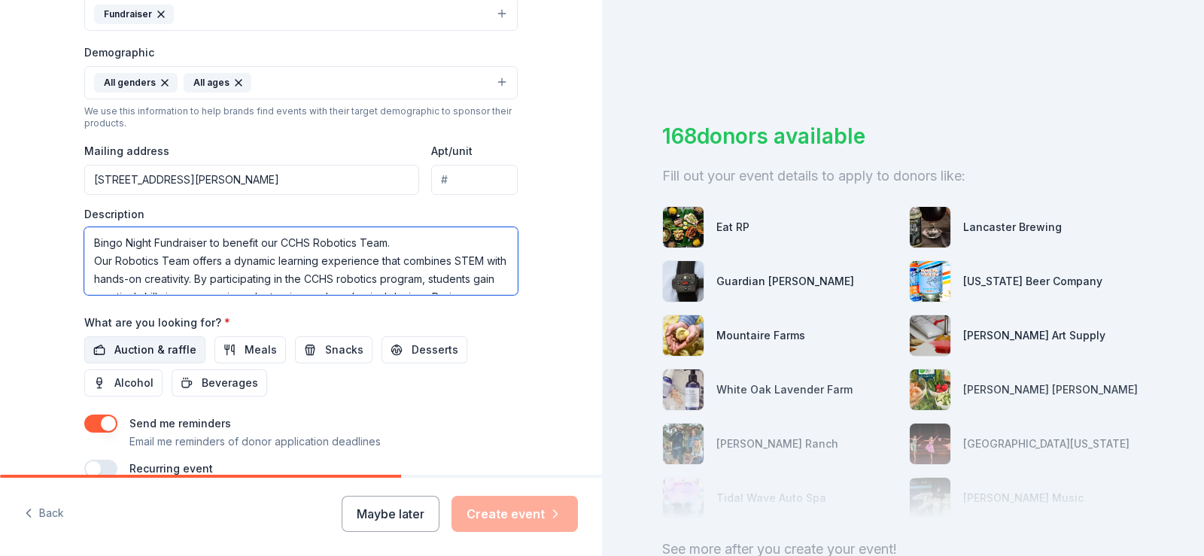
type textarea "Bingo Night Fundraiser to benefit our CCHS Robotics Team. Our Robotics Team off…"
click at [102, 352] on button "Auction & raffle" at bounding box center [144, 349] width 121 height 27
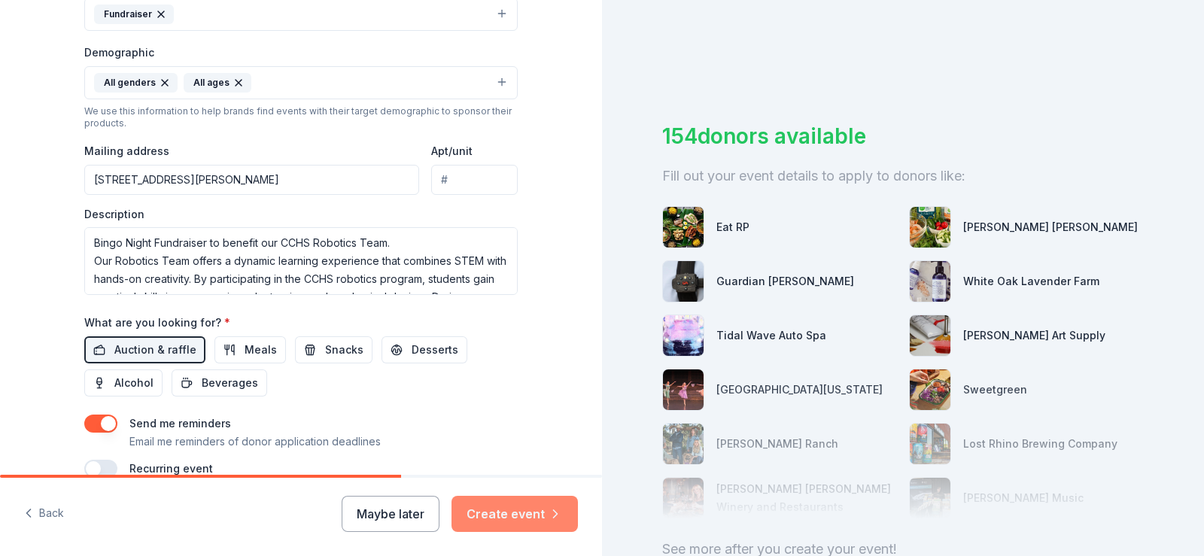
click at [504, 516] on button "Create event" at bounding box center [515, 514] width 126 height 36
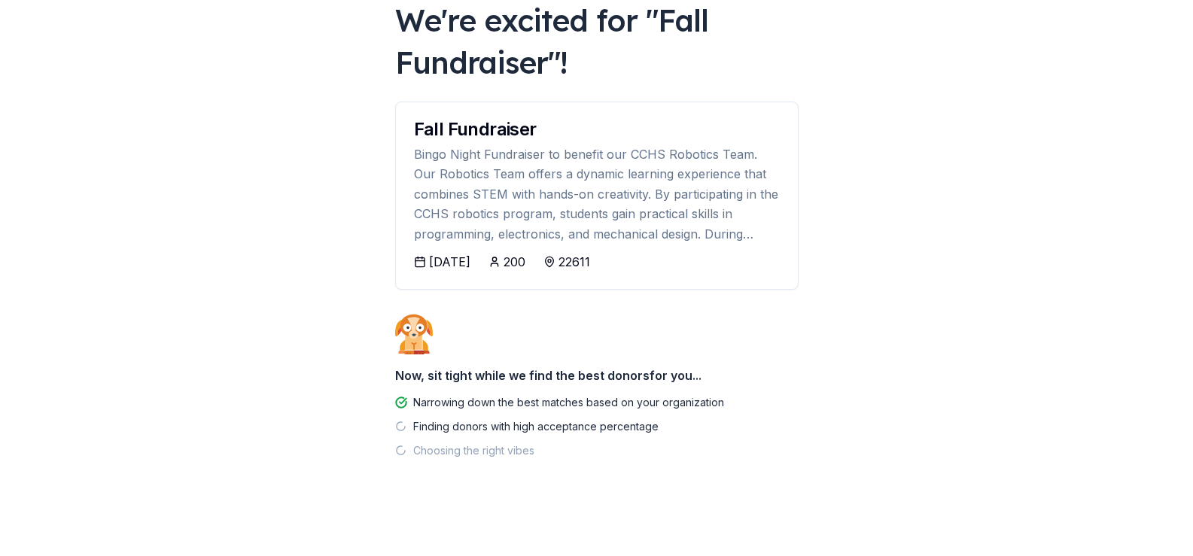
scroll to position [99, 0]
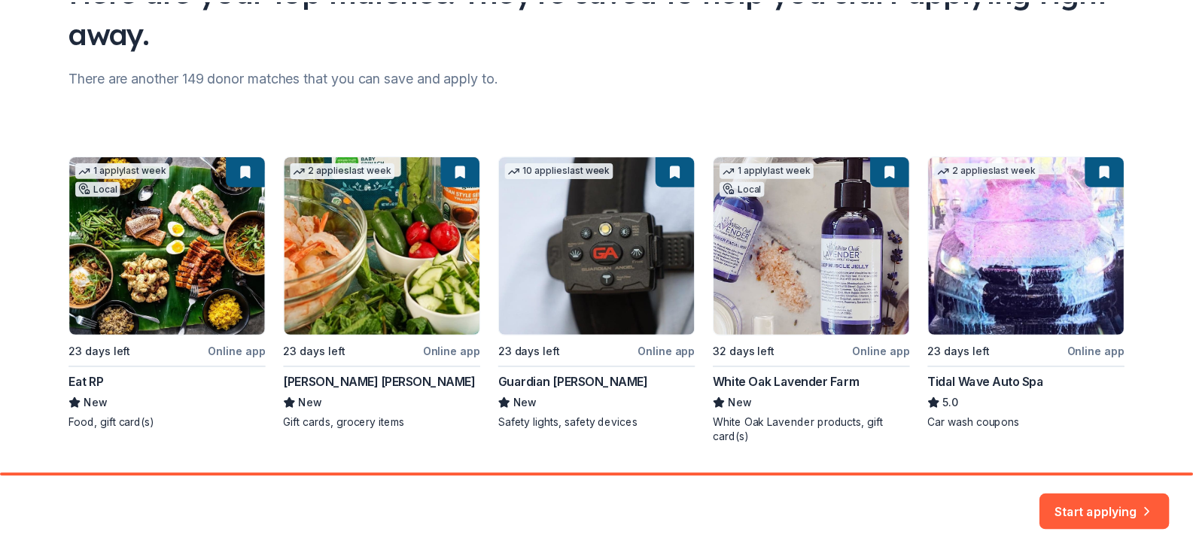
scroll to position [194, 0]
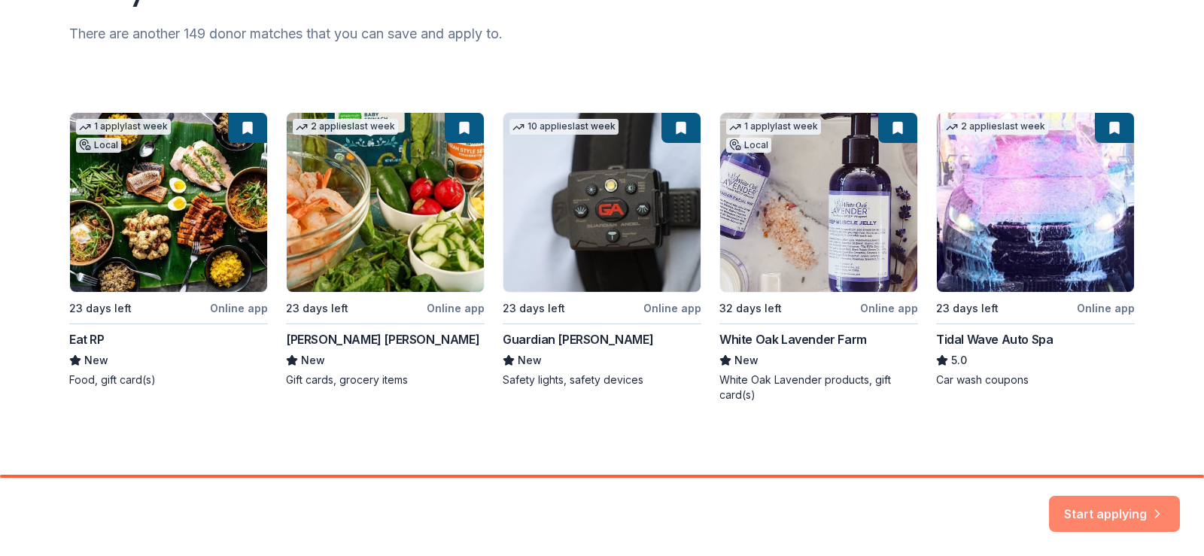
click at [1096, 508] on button "Start applying" at bounding box center [1114, 507] width 131 height 36
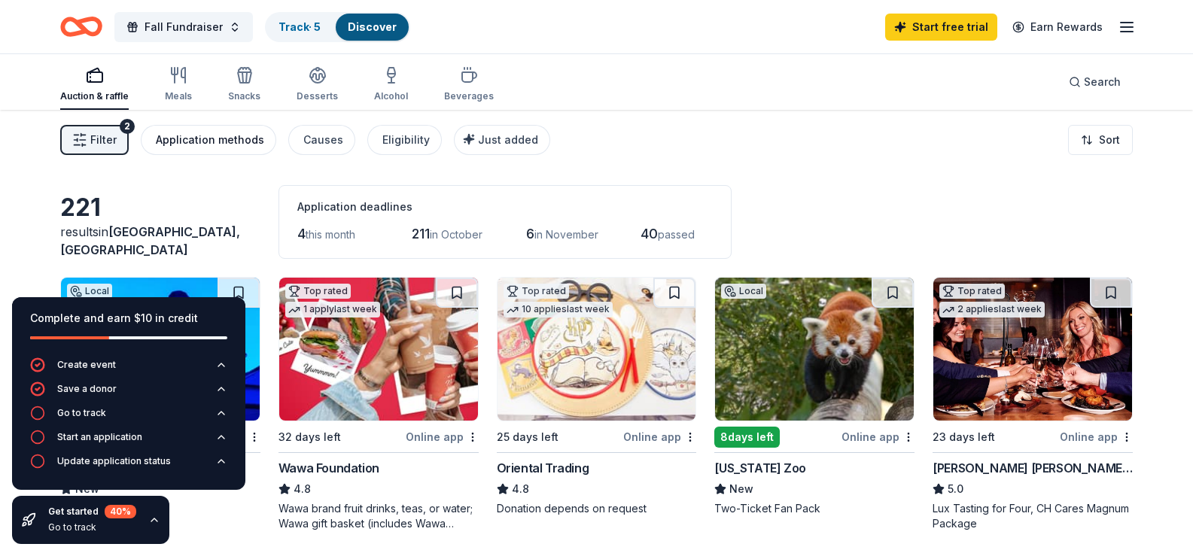
click at [227, 133] on div "Application methods" at bounding box center [210, 140] width 108 height 18
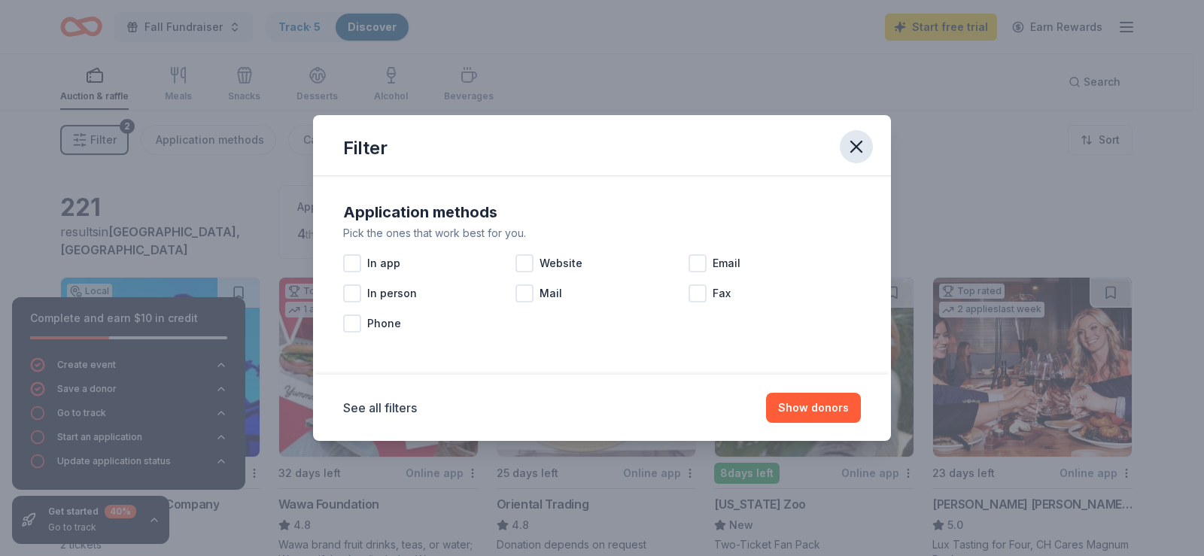
click at [862, 148] on icon "button" at bounding box center [856, 146] width 21 height 21
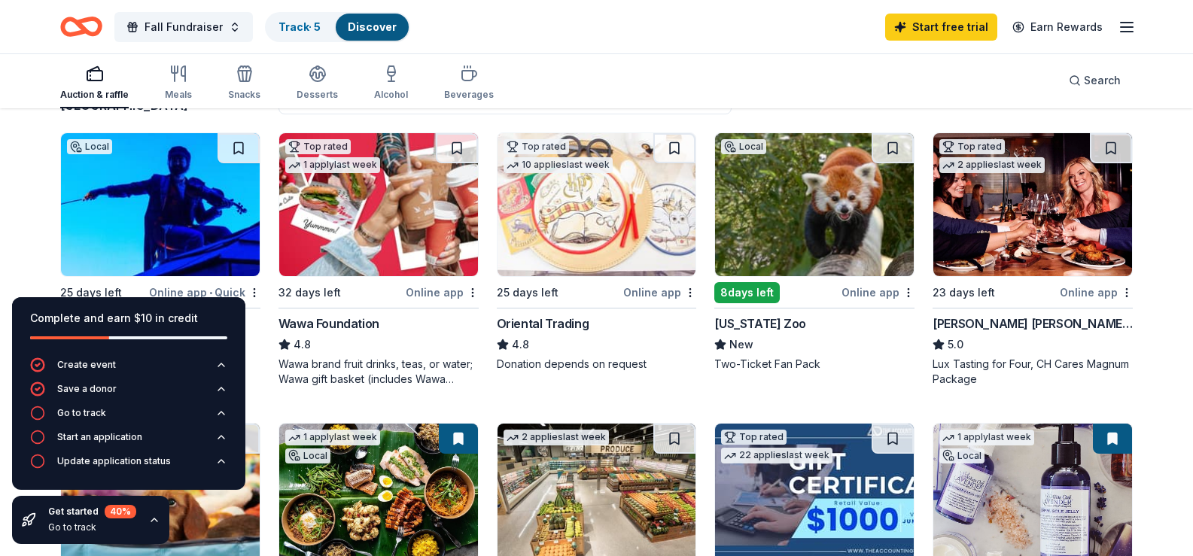
scroll to position [151, 0]
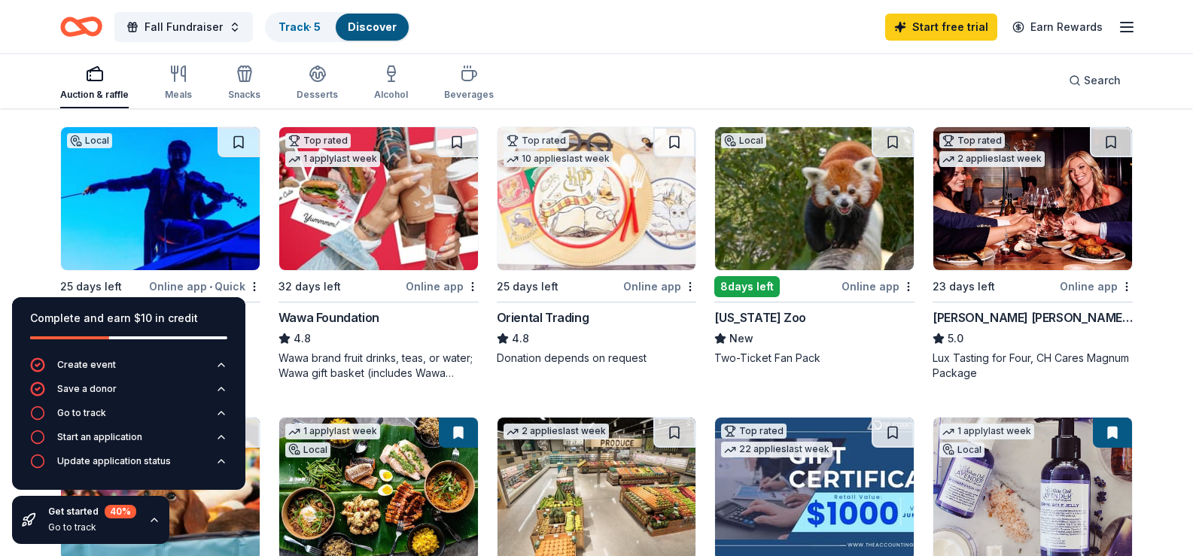
click at [345, 327] on div "Wawa Foundation" at bounding box center [329, 318] width 101 height 18
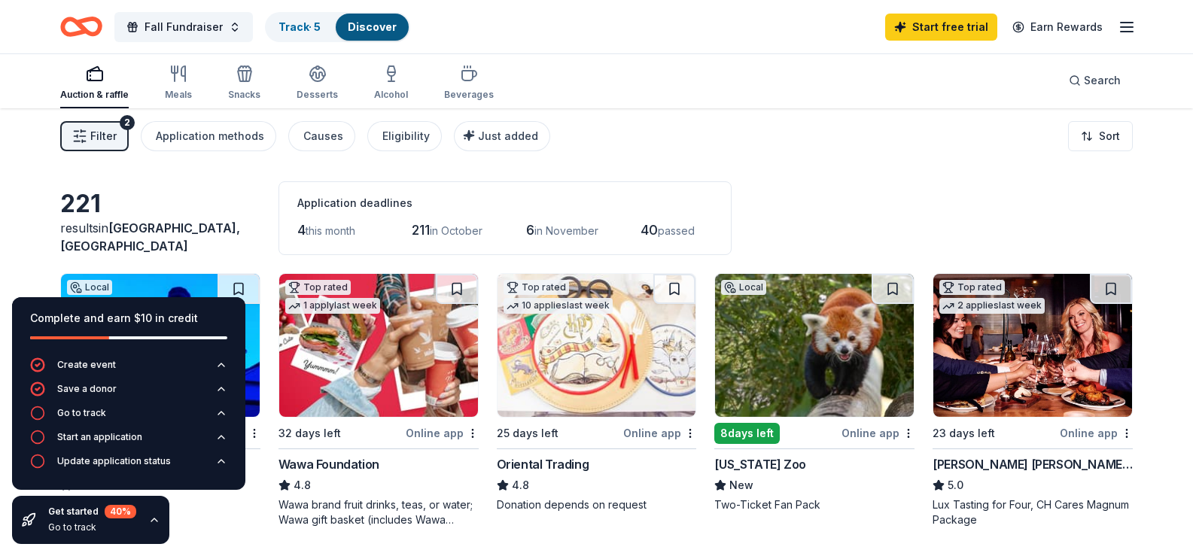
scroll to position [0, 0]
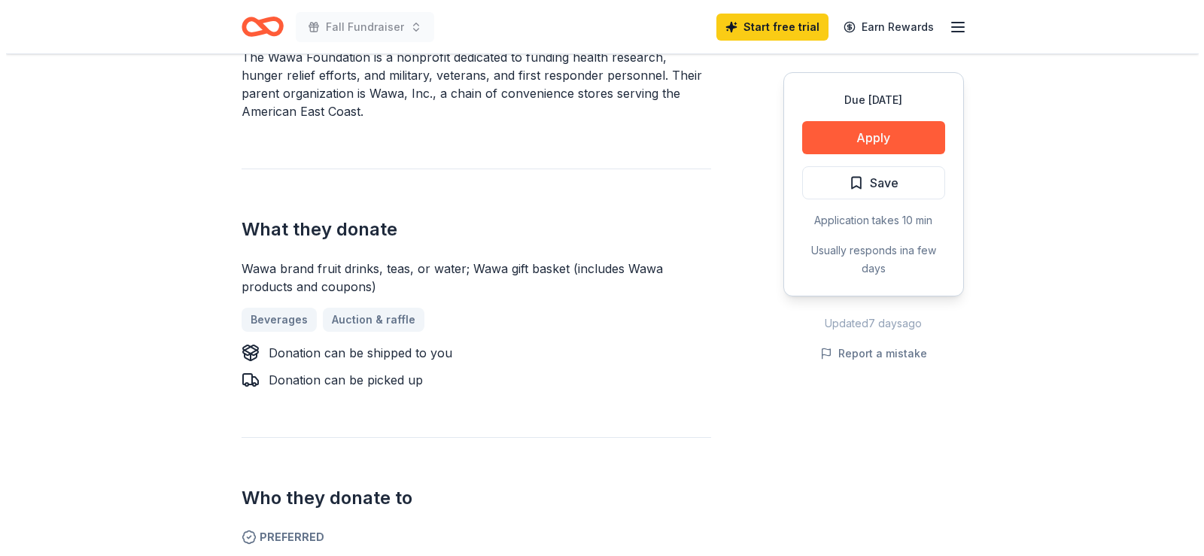
scroll to position [527, 0]
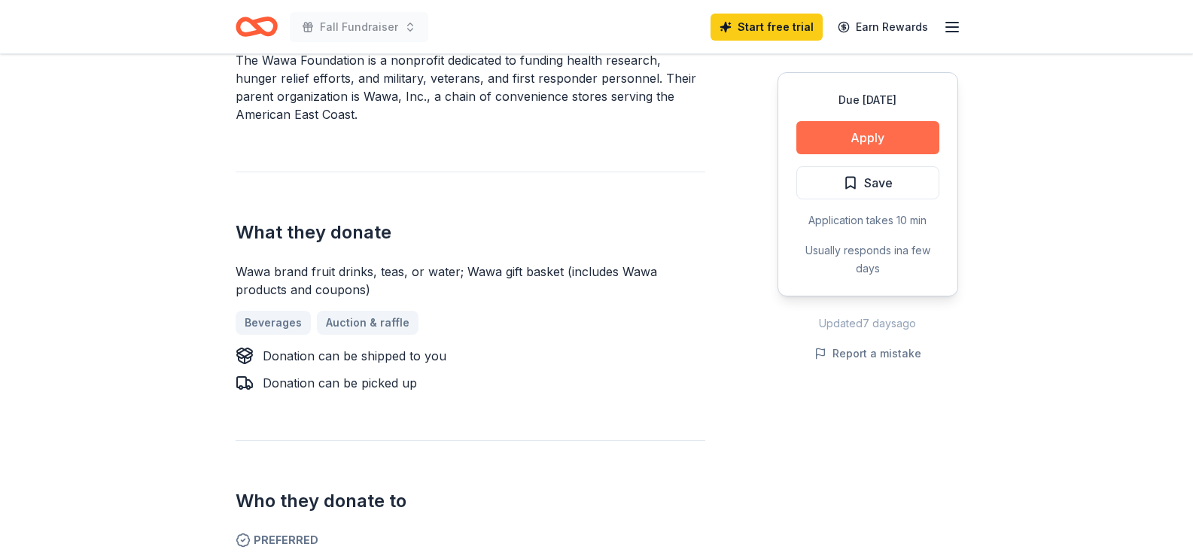
click at [867, 139] on button "Apply" at bounding box center [867, 137] width 143 height 33
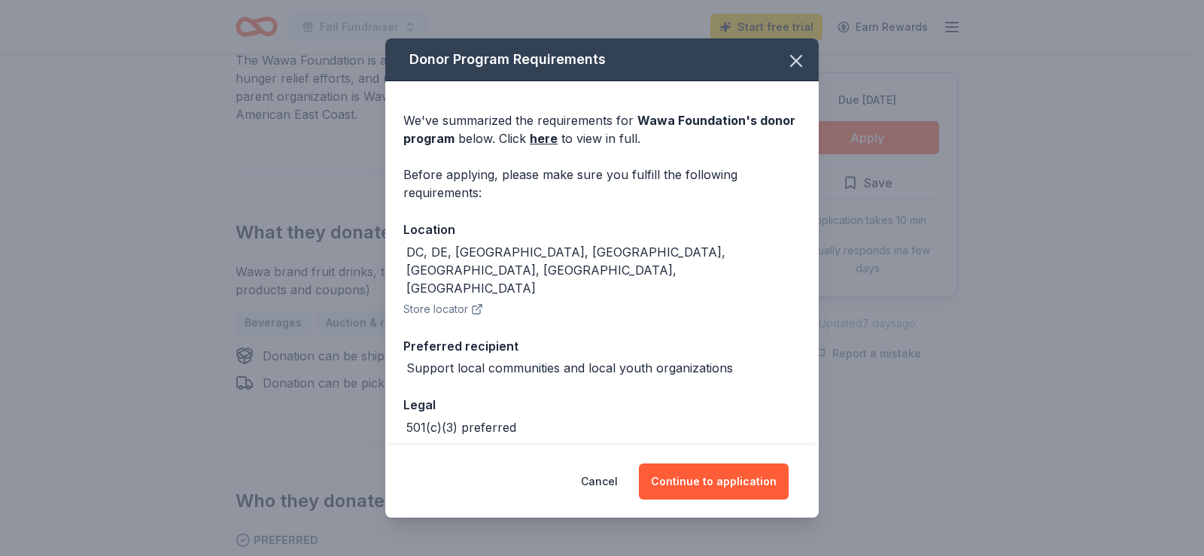
scroll to position [35, 0]
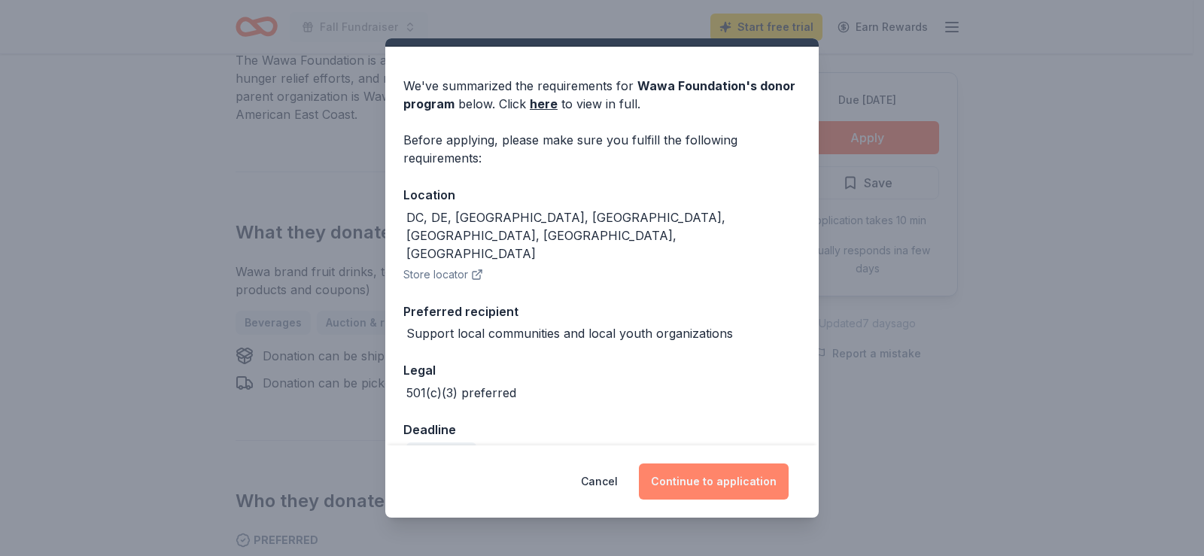
click at [704, 480] on button "Continue to application" at bounding box center [714, 482] width 150 height 36
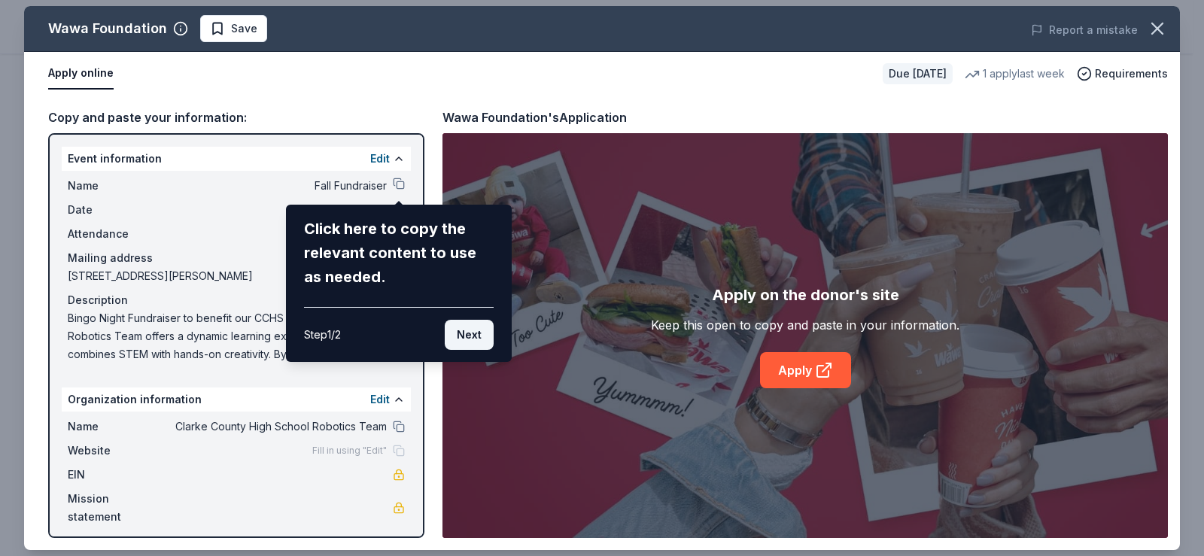
click at [463, 334] on button "Next" at bounding box center [469, 335] width 49 height 30
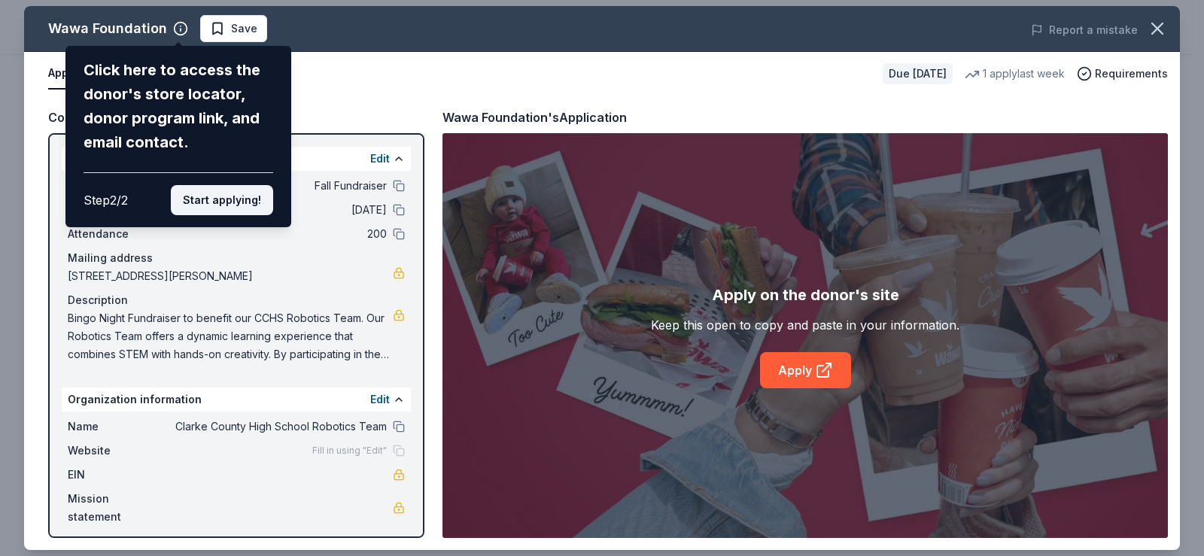
click at [224, 202] on button "Start applying!" at bounding box center [222, 200] width 102 height 30
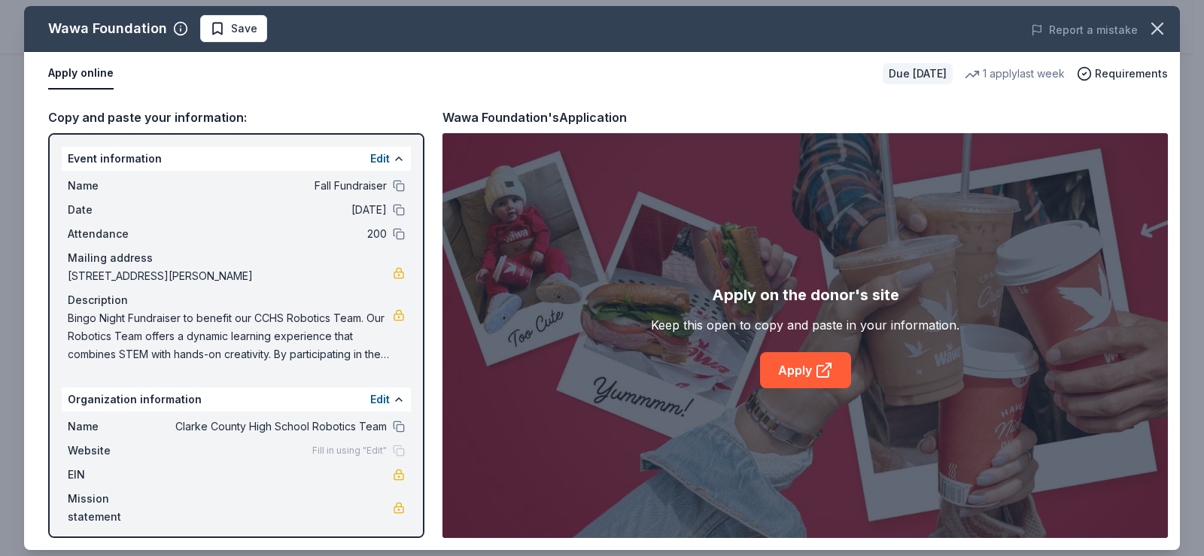
click at [346, 455] on div "Wawa Foundation Save Report a mistake Apply online Due [DATE] 1 apply last week…" at bounding box center [602, 278] width 1156 height 544
drag, startPoint x: 397, startPoint y: 391, endPoint x: 391, endPoint y: 399, distance: 9.6
click at [395, 398] on div "Wawa Foundation Save Report a mistake Apply online Due [DATE] 1 apply last week…" at bounding box center [602, 278] width 1156 height 544
click at [378, 401] on div "Wawa Foundation Save Report a mistake Apply online Due [DATE] 1 apply last week…" at bounding box center [602, 278] width 1156 height 544
click at [382, 396] on div "Wawa Foundation Save Report a mistake Apply online Due [DATE] 1 apply last week…" at bounding box center [602, 278] width 1156 height 544
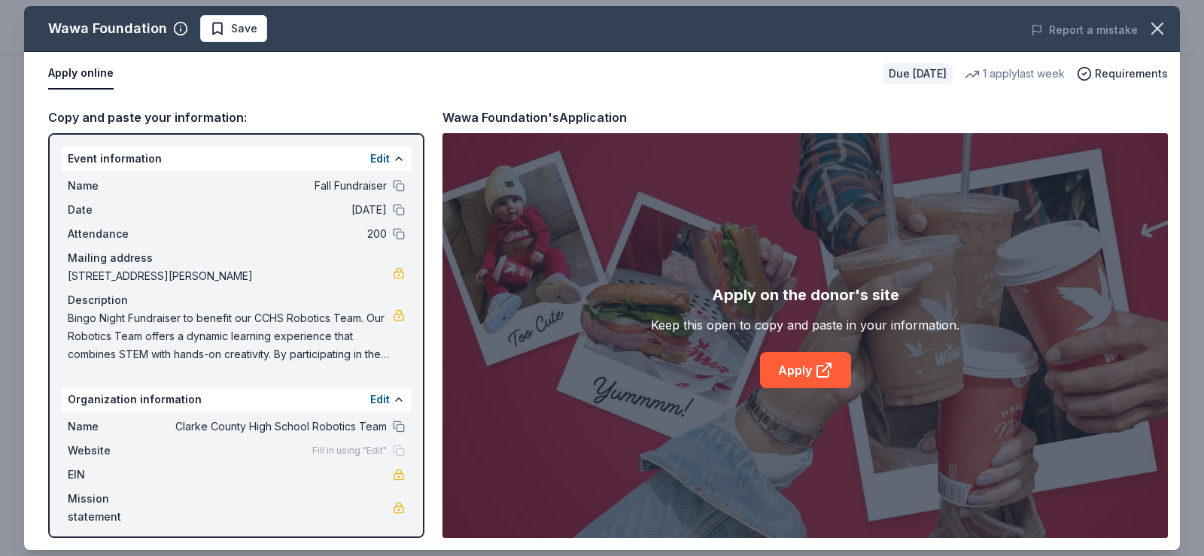
click at [400, 399] on div "Wawa Foundation Save Report a mistake Apply online Due [DATE] 1 apply last week…" at bounding box center [602, 278] width 1156 height 544
click at [378, 399] on div "Wawa Foundation Save Report a mistake Apply online Due [DATE] 1 apply last week…" at bounding box center [602, 278] width 1156 height 544
drag, startPoint x: 390, startPoint y: 448, endPoint x: 330, endPoint y: 448, distance: 59.5
click at [382, 448] on div "Fill in using "Edit"" at bounding box center [358, 451] width 93 height 12
click at [98, 446] on span "Website" at bounding box center [118, 451] width 101 height 18
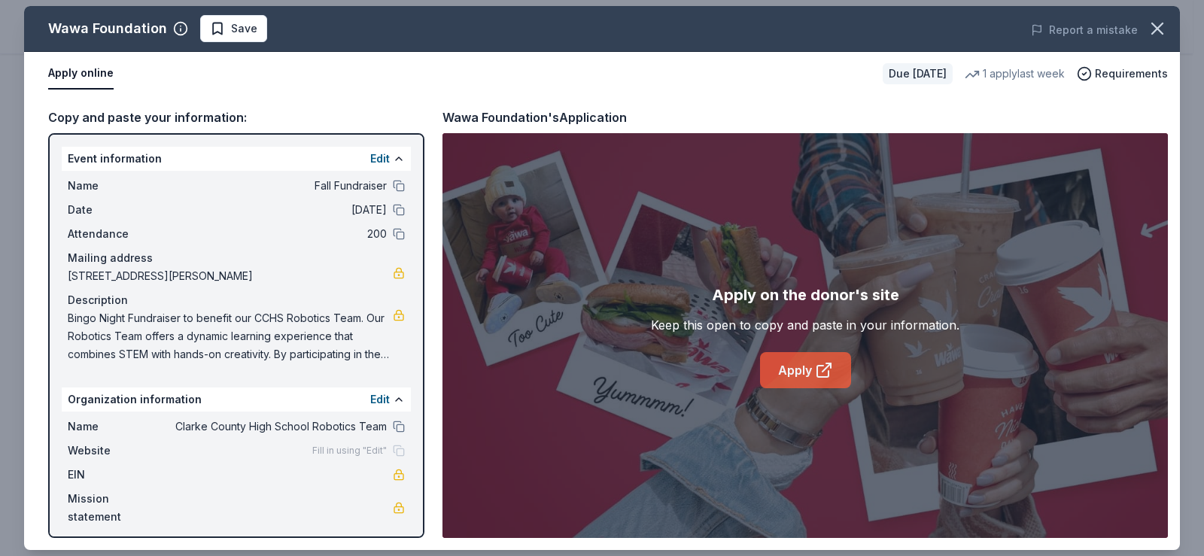
click at [790, 370] on link "Apply" at bounding box center [805, 370] width 91 height 36
